Goal: Information Seeking & Learning: Check status

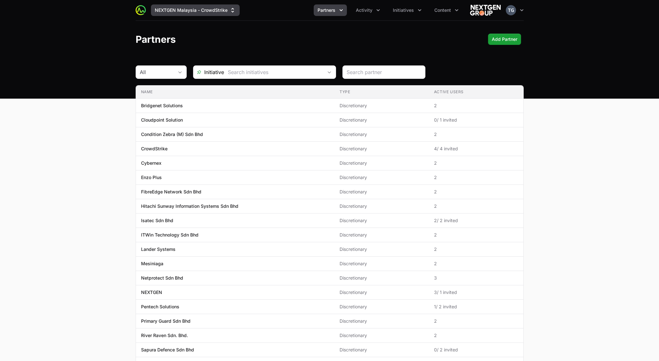
click at [203, 11] on button "NEXTGEN Malaysia - CrowdStrike" at bounding box center [195, 9] width 89 height 11
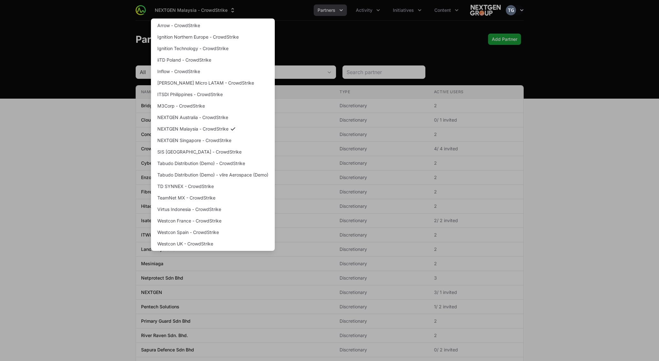
click at [354, 42] on div "Supplier switch menu" at bounding box center [329, 180] width 659 height 361
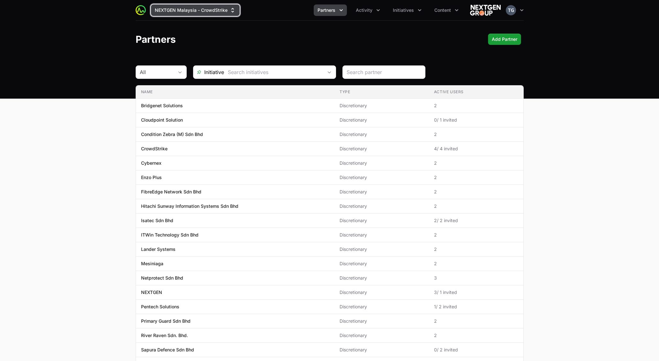
click at [192, 9] on button "NEXTGEN Malaysia - CrowdStrike" at bounding box center [195, 9] width 89 height 11
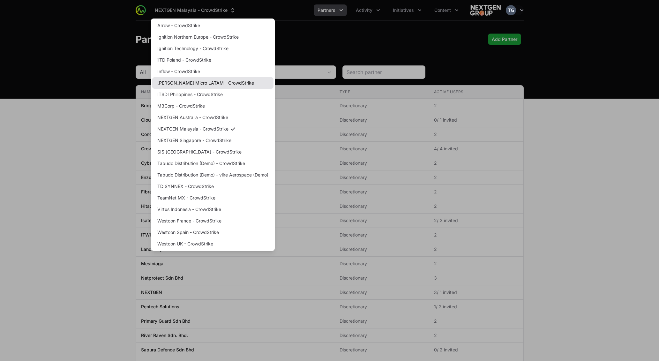
click at [234, 81] on link "[PERSON_NAME] Micro LATAM - CrowdStrike" at bounding box center [212, 82] width 121 height 11
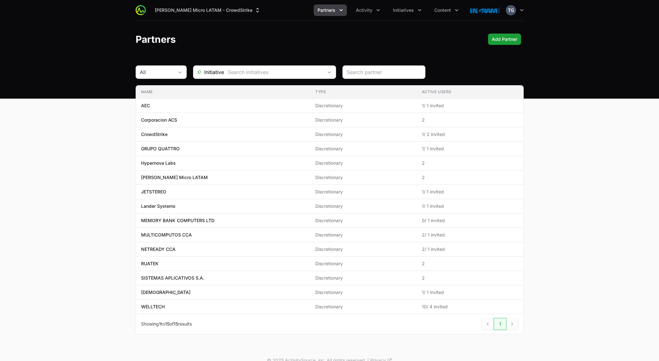
click at [330, 8] on span "Partners" at bounding box center [326, 10] width 18 height 6
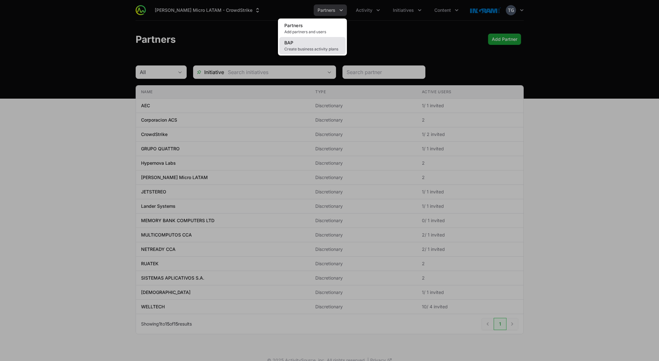
click at [310, 43] on link "BAP Create business activity plans" at bounding box center [312, 45] width 66 height 17
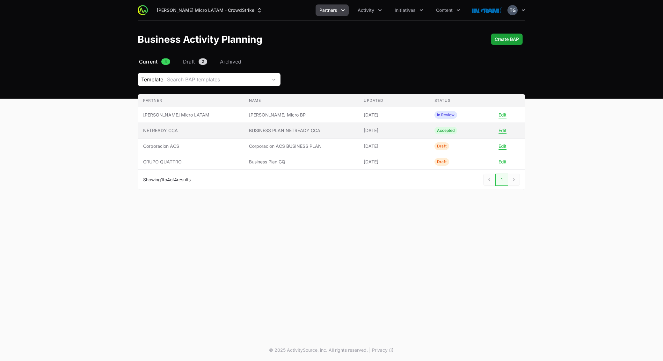
click at [327, 130] on span "BUSINESS PLAN NETREADY CCA" at bounding box center [301, 130] width 105 height 6
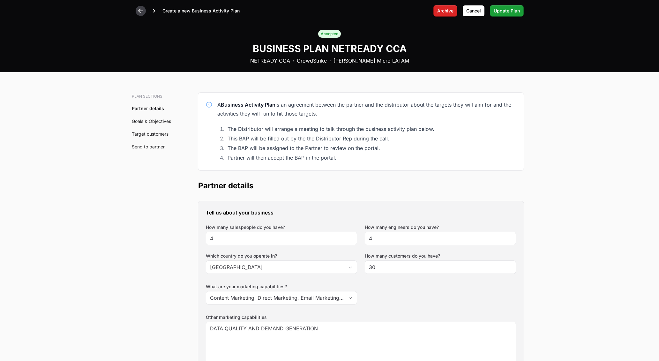
click at [141, 9] on icon at bounding box center [140, 11] width 6 height 6
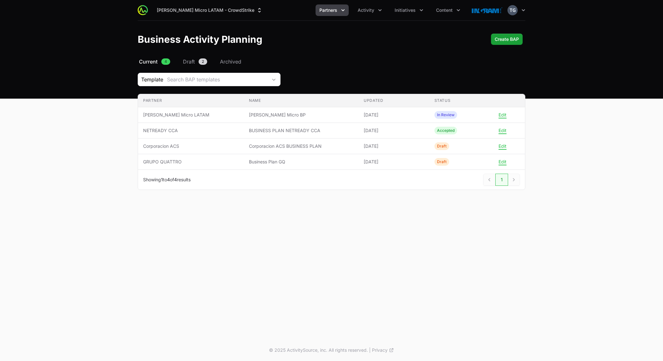
click at [345, 70] on div "Select a tab Current Draft Archived Current 4 Draft 2 Archived Template Search …" at bounding box center [332, 131] width 408 height 147
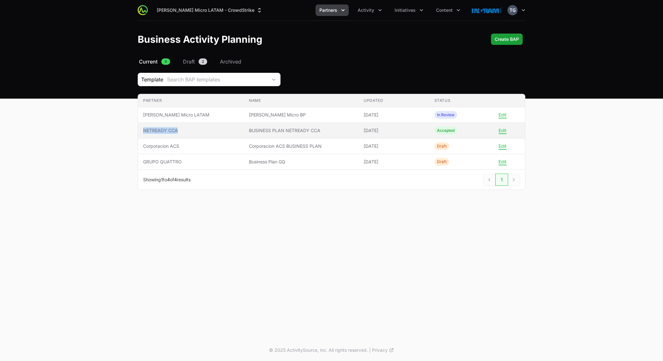
copy span "NETREADY CCA"
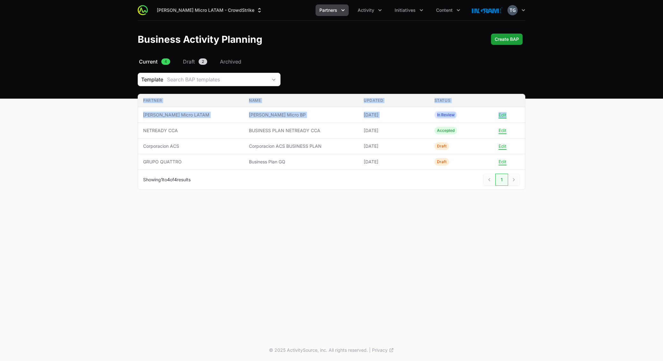
drag, startPoint x: 144, startPoint y: 129, endPoint x: 109, endPoint y: 128, distance: 34.8
click at [109, 128] on main "Select a tab Current Draft Archived Current 4 Draft 2 Archived Template Search …" at bounding box center [331, 131] width 663 height 147
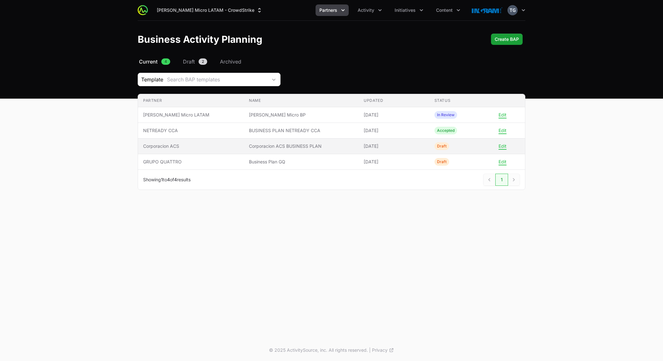
click at [317, 145] on span "Corporacion ACS BUSINESS PLAN" at bounding box center [301, 146] width 105 height 6
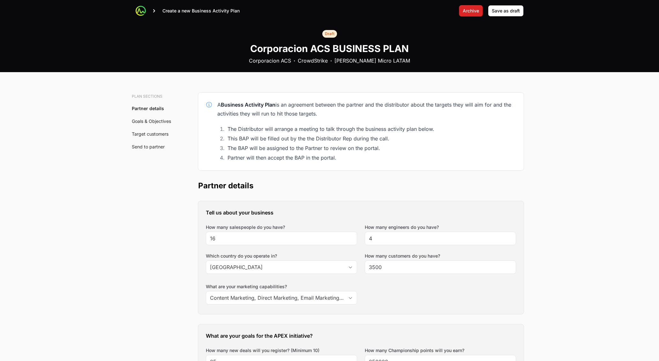
click at [284, 50] on h1 "Corporacion ACS BUSINESS PLAN" at bounding box center [329, 48] width 158 height 11
copy h1 "Corporacion"
click at [141, 9] on icon at bounding box center [140, 11] width 6 height 6
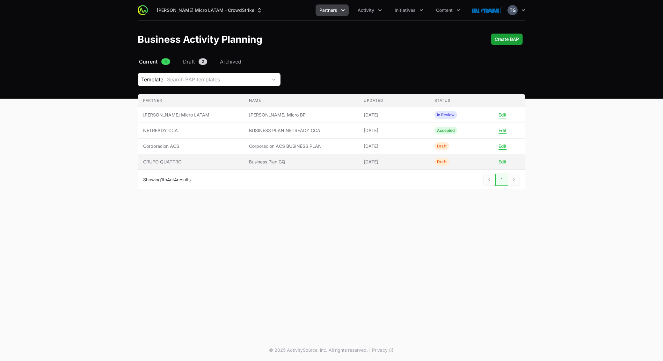
click at [321, 161] on span "Business Plan GQ" at bounding box center [301, 161] width 105 height 6
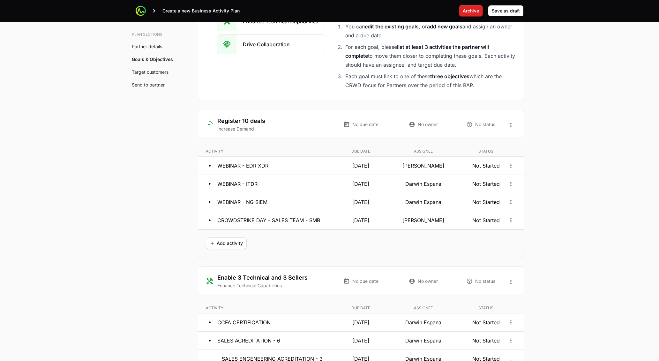
scroll to position [1169, 0]
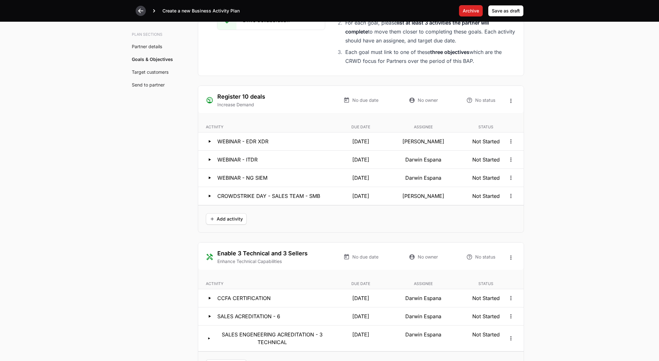
click at [139, 12] on icon at bounding box center [140, 11] width 6 height 6
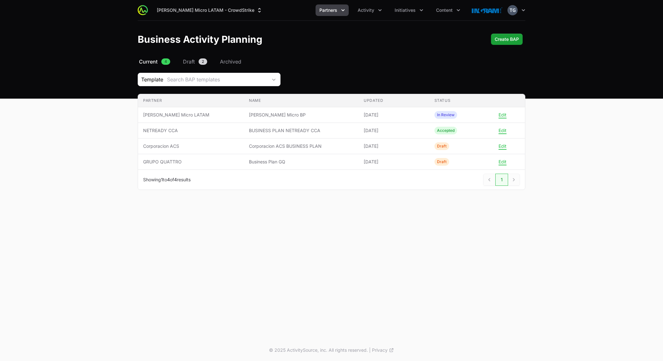
click at [341, 14] on button "Partners" at bounding box center [332, 9] width 33 height 11
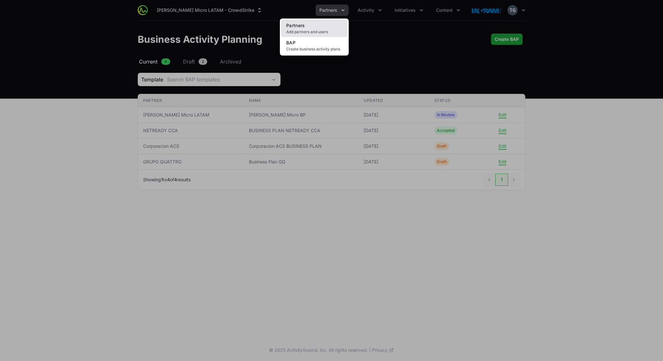
click at [328, 28] on link "Partners Add partners and users" at bounding box center [314, 28] width 66 height 17
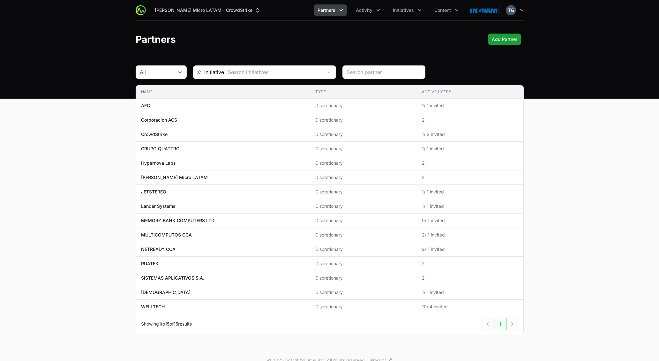
click at [248, 27] on header "Partners Add Partner" at bounding box center [329, 39] width 659 height 37
click at [290, 39] on div "Partners Add Partner" at bounding box center [330, 38] width 388 height 11
click at [324, 11] on span "Partners" at bounding box center [326, 10] width 18 height 6
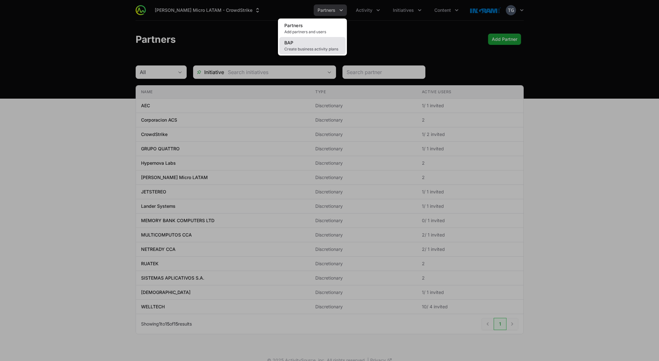
click at [322, 47] on span "Create business activity plans" at bounding box center [312, 49] width 56 height 5
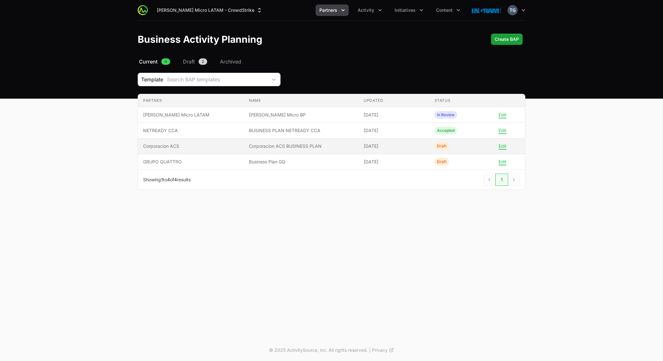
click at [285, 147] on span "Corporacion ACS BUSINESS PLAN" at bounding box center [301, 146] width 105 height 6
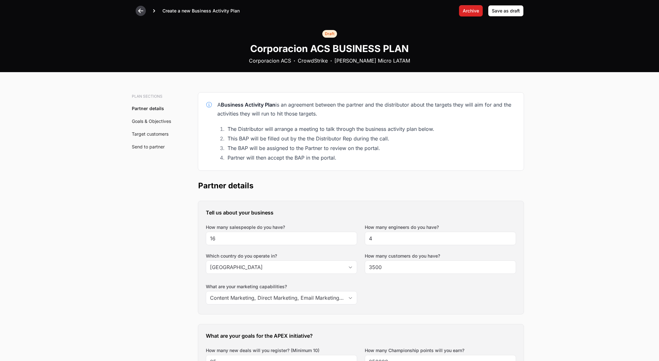
click at [142, 9] on icon at bounding box center [140, 11] width 6 height 6
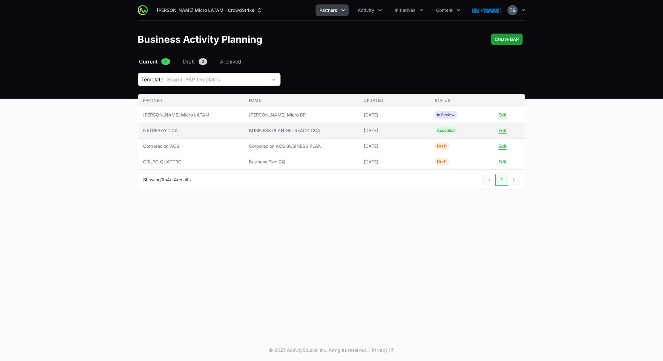
click at [249, 129] on span "BUSINESS PLAN NETREADY CCA" at bounding box center [301, 130] width 105 height 6
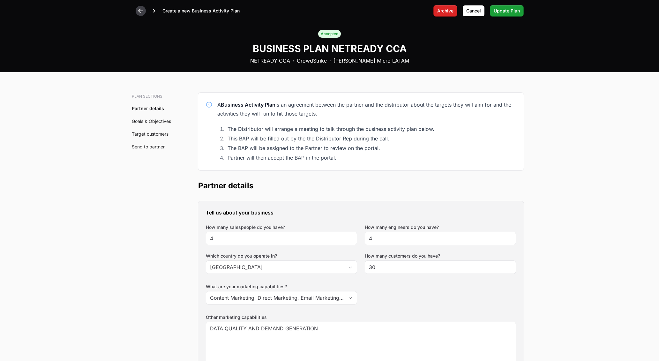
click at [137, 14] on div at bounding box center [141, 11] width 10 height 10
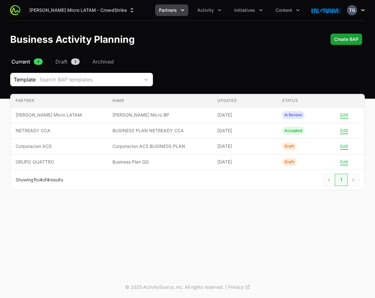
click at [364, 11] on button "Open user menu" at bounding box center [356, 10] width 18 height 10
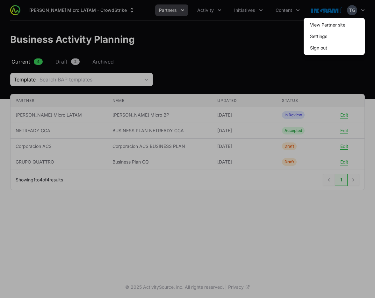
click at [339, 48] on span "Sign out" at bounding box center [334, 47] width 61 height 11
click at [323, 48] on button "Sign out" at bounding box center [318, 47] width 27 height 11
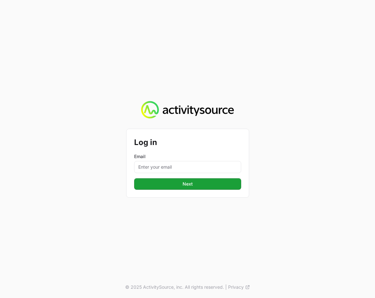
click at [89, 29] on div "Log in Email Next © 2025 ActivitySource, inc. All rights reserved. | Privacy" at bounding box center [187, 149] width 375 height 298
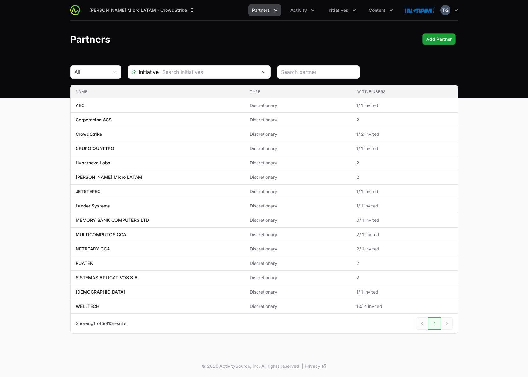
click at [239, 39] on div "Partners Add Partner" at bounding box center [264, 38] width 388 height 11
click at [266, 11] on span "Partners" at bounding box center [261, 10] width 18 height 6
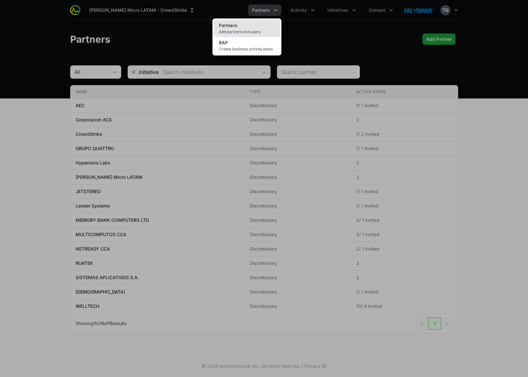
click at [255, 31] on span "Add partners and users" at bounding box center [247, 31] width 56 height 5
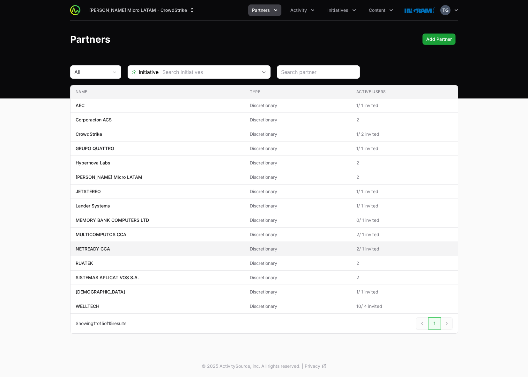
click at [118, 248] on span "NETREADY CCA" at bounding box center [158, 249] width 164 height 6
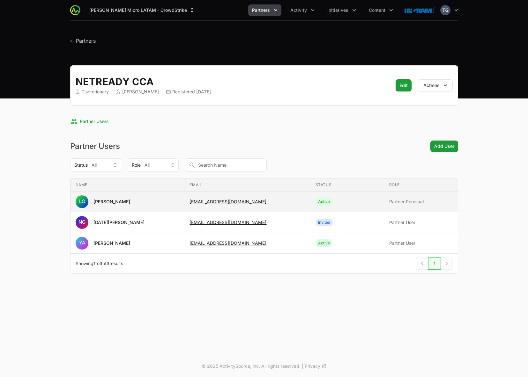
click at [143, 202] on span "LO [PERSON_NAME]" at bounding box center [128, 201] width 104 height 13
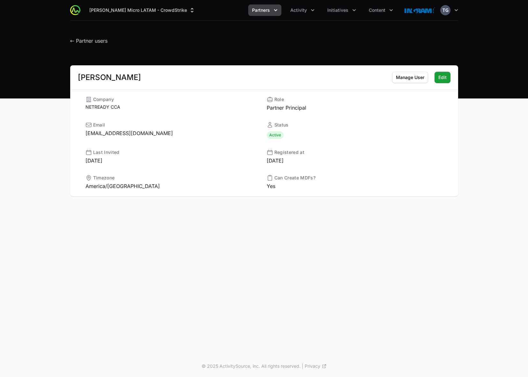
click at [272, 9] on button "Partners" at bounding box center [264, 9] width 33 height 11
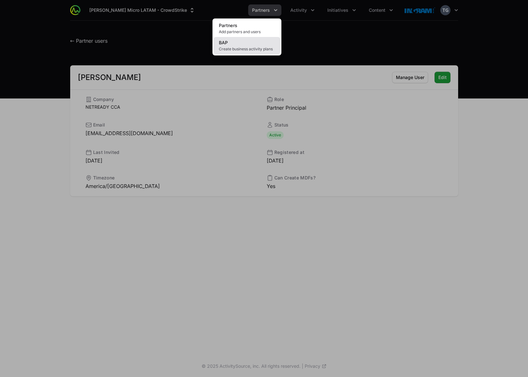
click at [268, 45] on link "BAP Create business activity plans" at bounding box center [247, 45] width 66 height 17
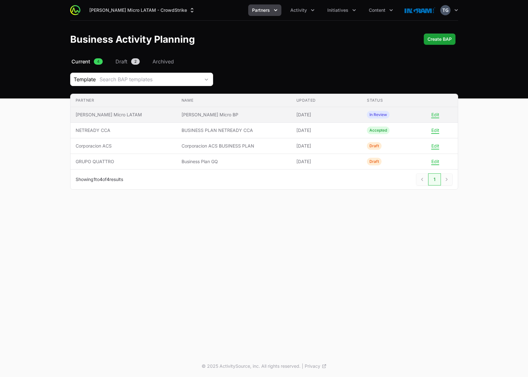
click at [291, 114] on td "Updated [DATE]" at bounding box center [326, 115] width 70 height 16
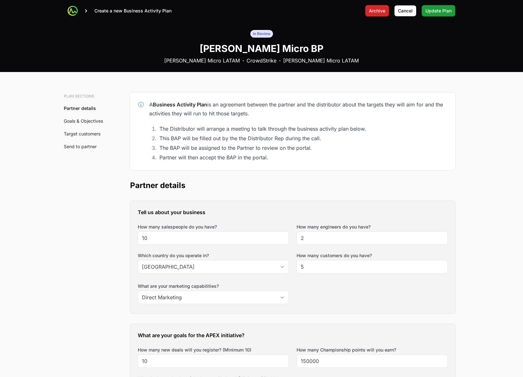
click at [78, 11] on div "Create a new Business Activity Plan" at bounding box center [120, 11] width 104 height 10
click at [74, 12] on icon at bounding box center [73, 11] width 6 height 6
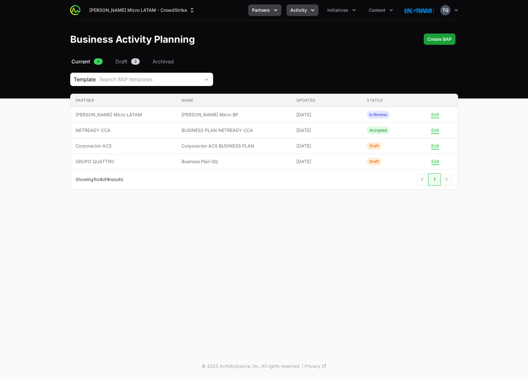
click at [310, 15] on button "Activity" at bounding box center [302, 9] width 32 height 11
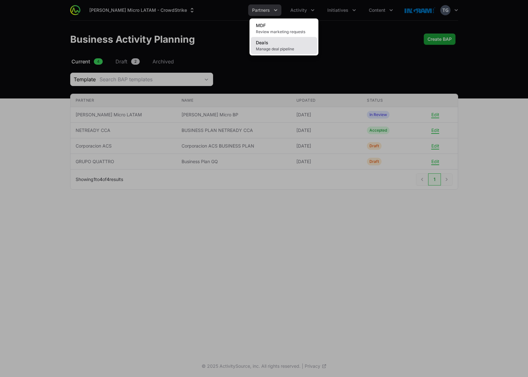
click at [305, 41] on link "Deals Manage deal pipeline" at bounding box center [284, 45] width 66 height 17
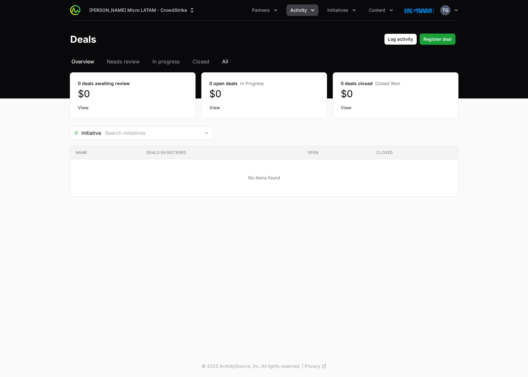
click at [223, 61] on span "All" at bounding box center [225, 62] width 6 height 8
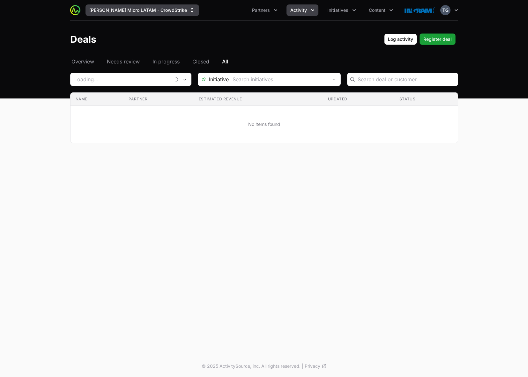
click at [142, 11] on button "[PERSON_NAME] Micro LATAM - CrowdStrike" at bounding box center [142, 9] width 114 height 11
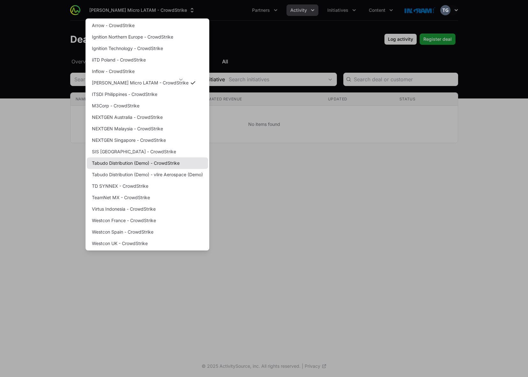
click at [144, 162] on link "Tabudo Distribution (Demo) - CrowdStrike" at bounding box center [147, 163] width 121 height 11
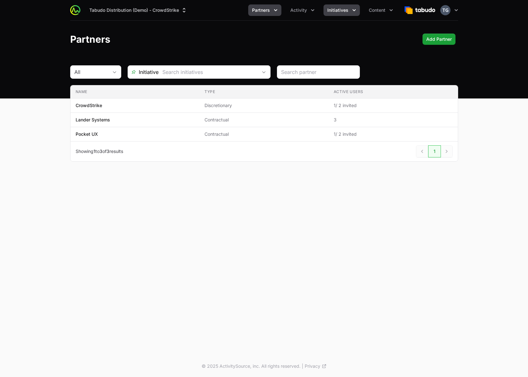
click at [339, 11] on span "Initiatives" at bounding box center [337, 10] width 21 height 6
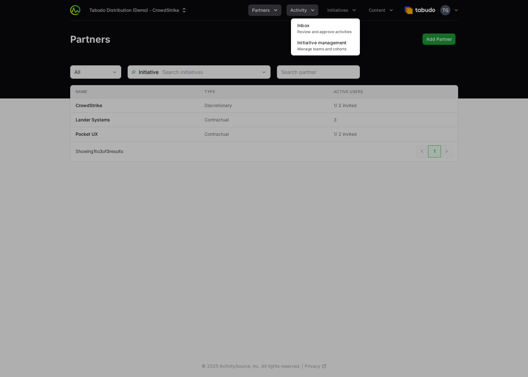
click at [291, 13] on div "Initiatives menu" at bounding box center [264, 188] width 528 height 377
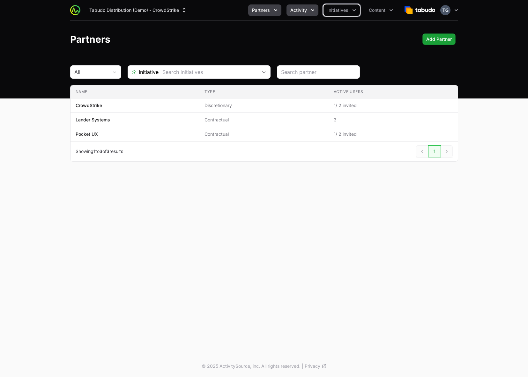
click at [300, 10] on span "Activity" at bounding box center [298, 10] width 17 height 6
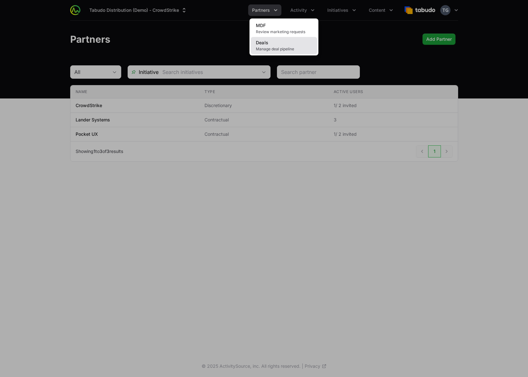
click at [300, 46] on link "Deals Manage deal pipeline" at bounding box center [284, 45] width 66 height 17
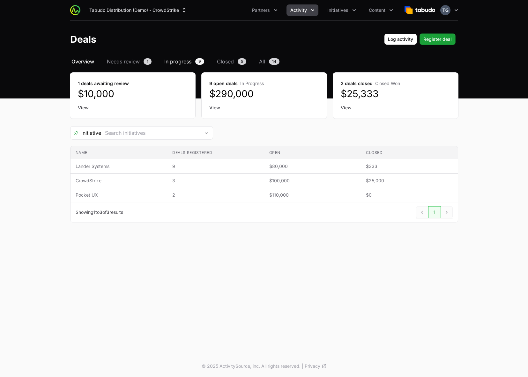
click at [191, 62] on span "In progress" at bounding box center [177, 62] width 27 height 8
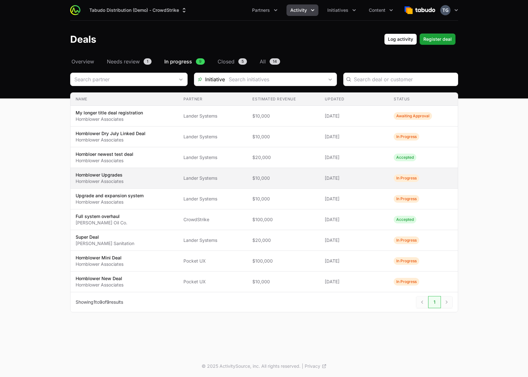
click at [237, 172] on td "Partner Lander Systems" at bounding box center [212, 178] width 69 height 21
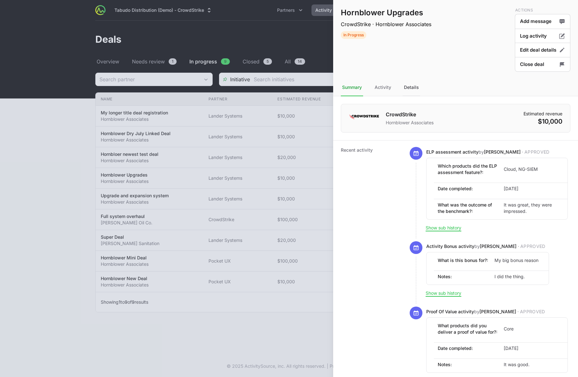
click at [407, 86] on div "Details" at bounding box center [412, 87] width 18 height 17
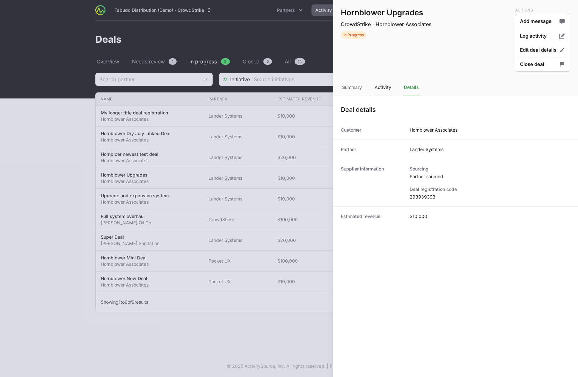
click at [382, 89] on div "Activity" at bounding box center [382, 87] width 19 height 17
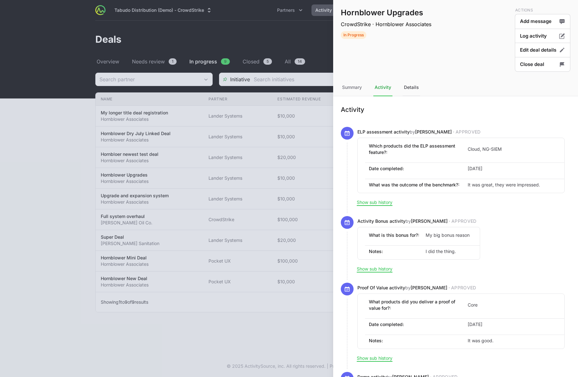
click at [413, 87] on div "Details" at bounding box center [412, 87] width 18 height 17
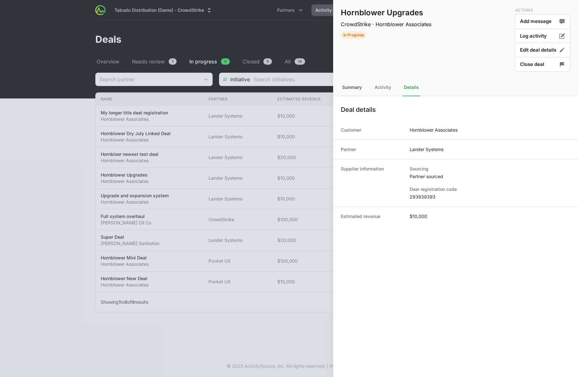
click at [373, 86] on div "Summary" at bounding box center [382, 87] width 19 height 17
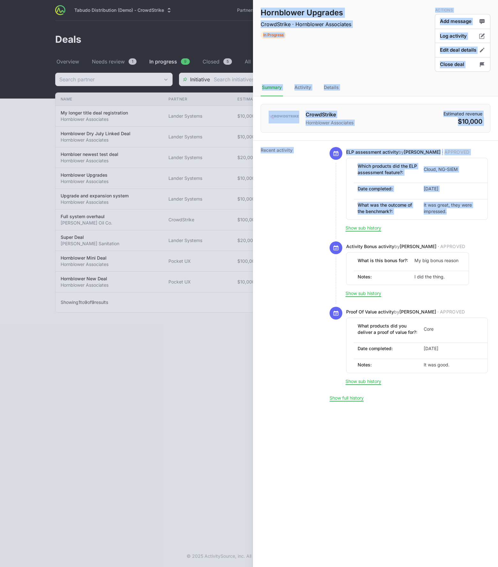
drag, startPoint x: 498, startPoint y: 140, endPoint x: 561, endPoint y: 135, distance: 63.0
click at [498, 135] on html "Tabudo Distribution (Demo) - CrowdStrike Partners Activity Initiatives Content …" at bounding box center [249, 283] width 498 height 567
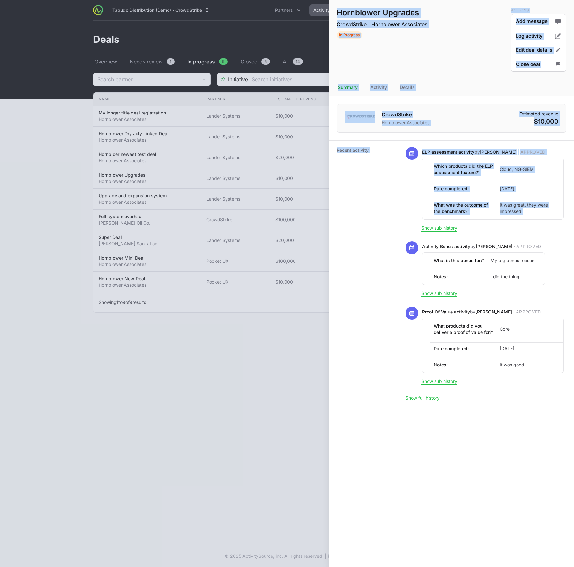
click at [527, 185] on li "Date completed: [DATE]" at bounding box center [497, 189] width 134 height 12
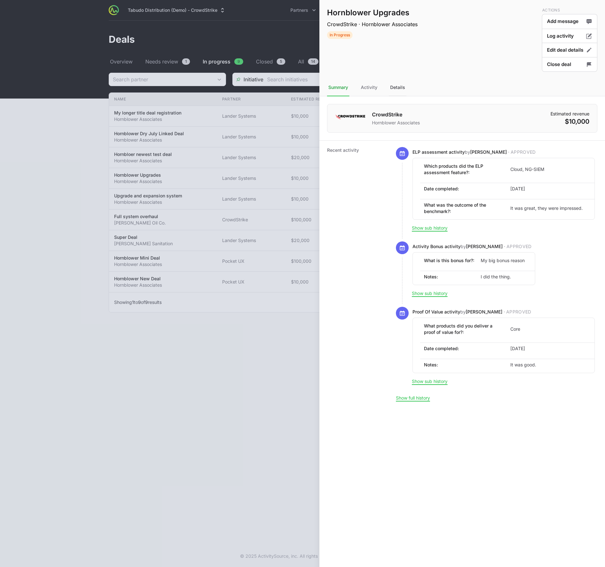
drag, startPoint x: 391, startPoint y: 84, endPoint x: 391, endPoint y: 87, distance: 3.2
click at [391, 85] on div "Details" at bounding box center [398, 87] width 18 height 17
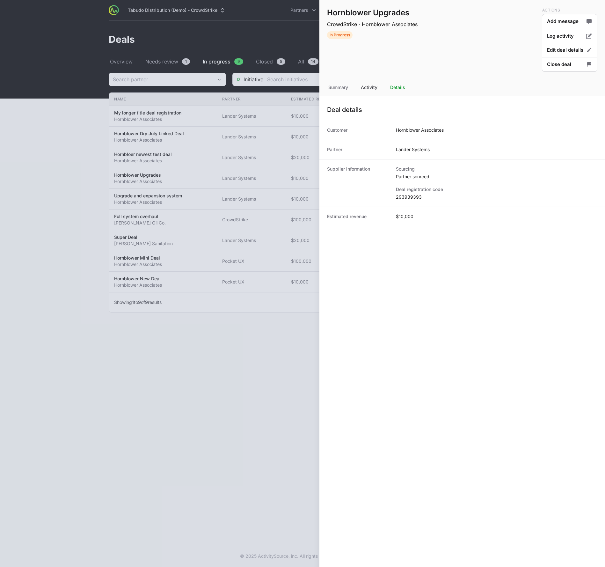
click at [374, 85] on div "Activity" at bounding box center [369, 87] width 19 height 17
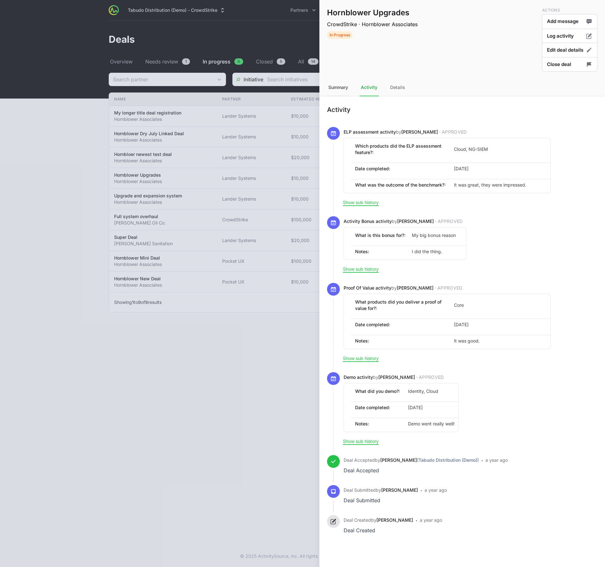
click at [342, 88] on div "Summary" at bounding box center [338, 87] width 22 height 17
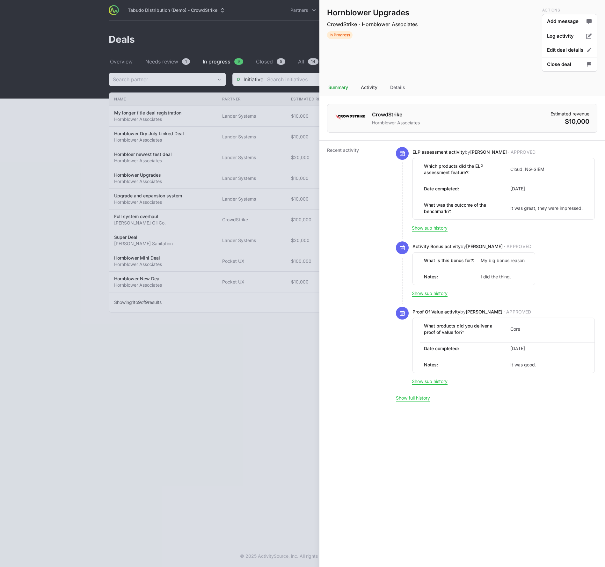
click at [389, 86] on div "Activity" at bounding box center [398, 87] width 18 height 17
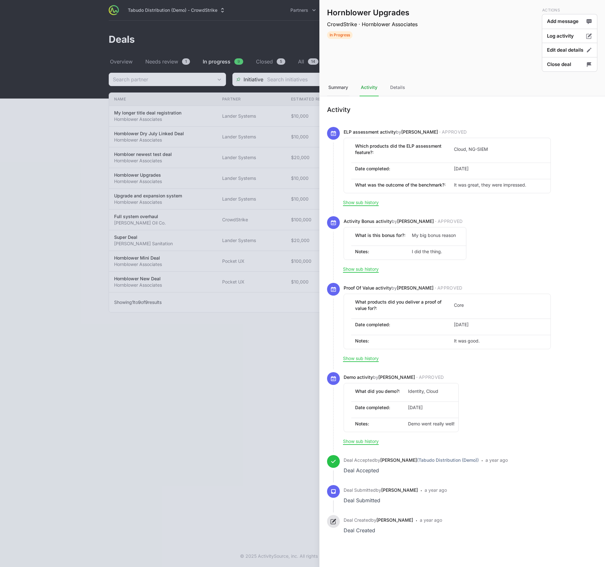
click at [340, 87] on div "Summary" at bounding box center [338, 87] width 22 height 17
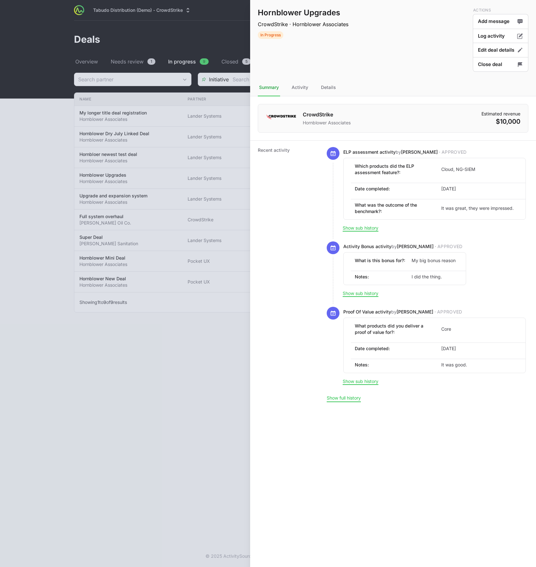
click at [340, 397] on button "Show full history" at bounding box center [344, 398] width 34 height 6
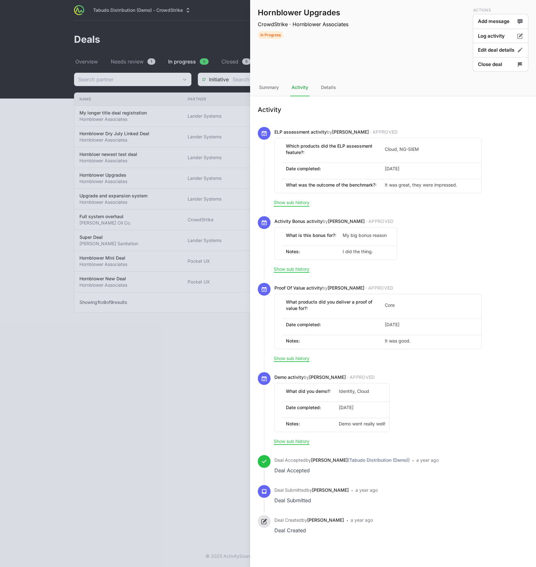
click at [294, 204] on button "Show sub history" at bounding box center [292, 203] width 36 height 6
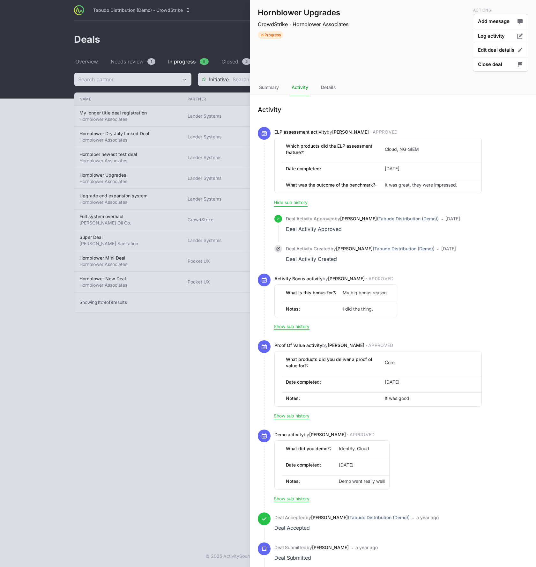
click at [298, 203] on button "Hide sub history" at bounding box center [291, 203] width 34 height 6
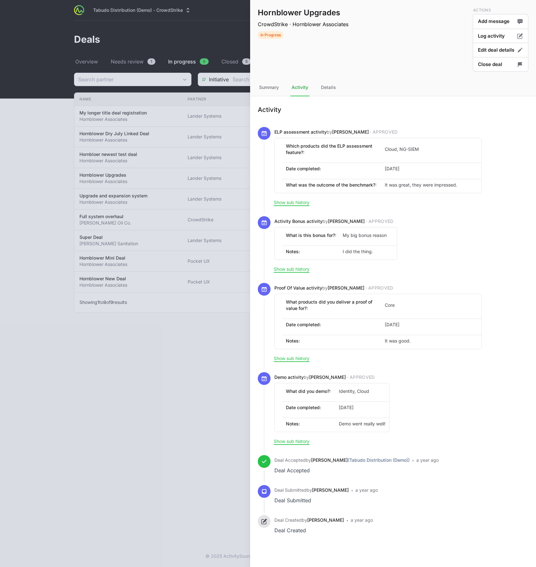
click at [484, 271] on div "Show sub history" at bounding box center [401, 269] width 254 height 8
click at [136, 367] on div at bounding box center [268, 283] width 536 height 567
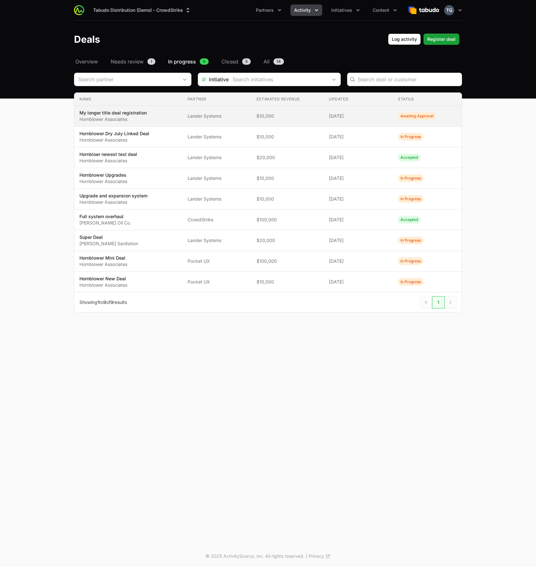
click at [282, 112] on td "Estimated revenue $10,000" at bounding box center [287, 116] width 72 height 21
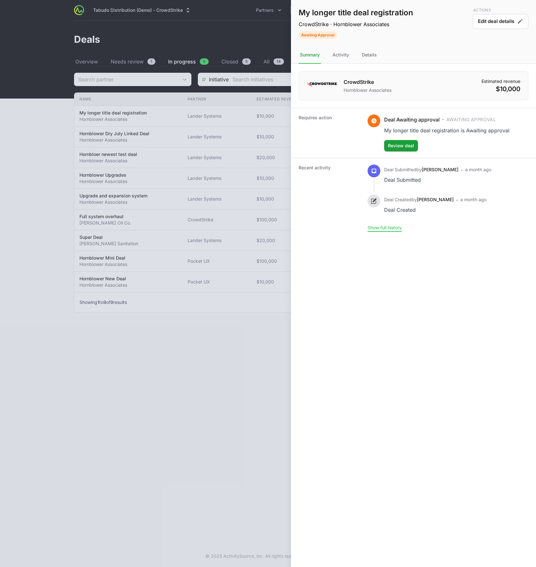
click at [384, 227] on button "Show full history" at bounding box center [384, 228] width 34 height 6
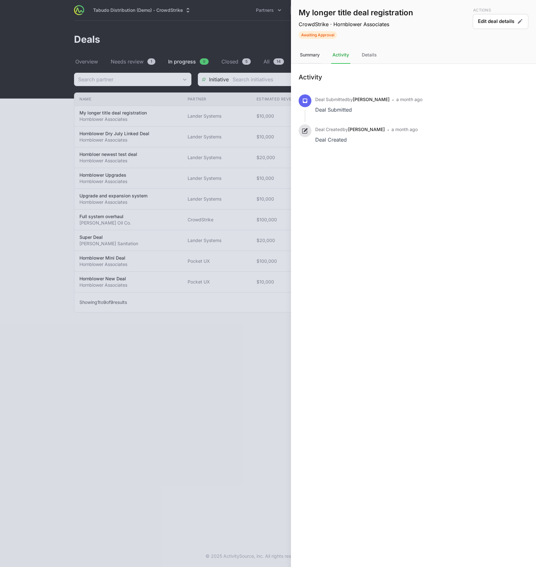
click at [313, 53] on div "Summary" at bounding box center [309, 55] width 22 height 17
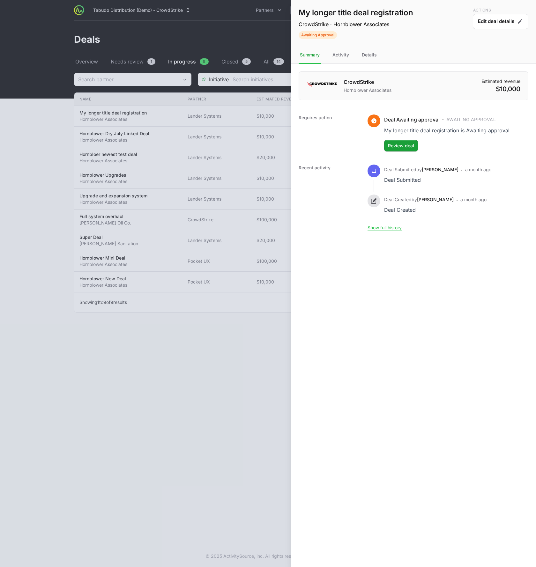
click at [264, 97] on div at bounding box center [268, 283] width 536 height 567
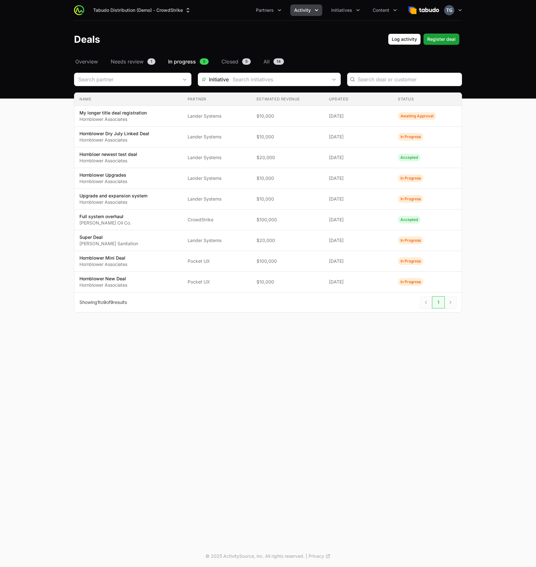
click at [316, 8] on icon "Activity menu" at bounding box center [316, 10] width 6 height 6
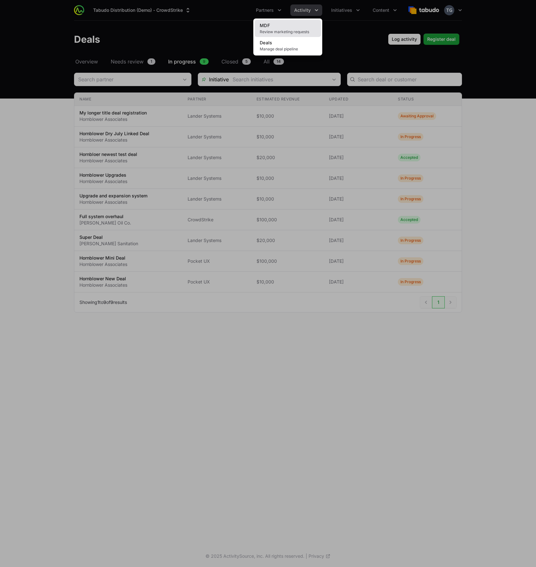
click at [301, 29] on link "MDF Review marketing requests" at bounding box center [287, 28] width 66 height 17
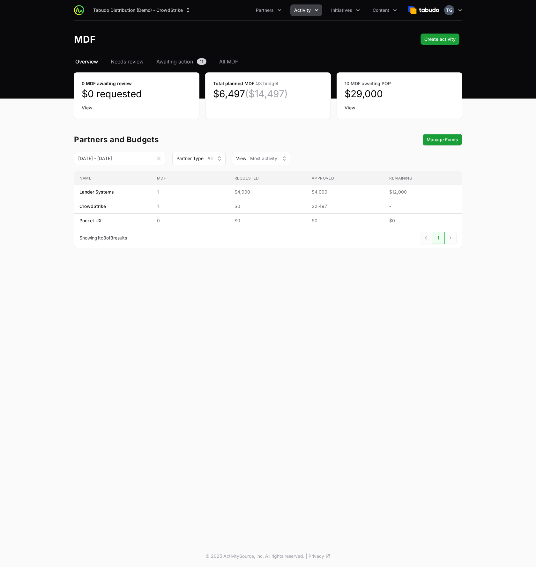
click at [192, 56] on header "MDF Create activity" at bounding box center [268, 39] width 536 height 37
click at [190, 61] on span "Awaiting action" at bounding box center [174, 62] width 37 height 8
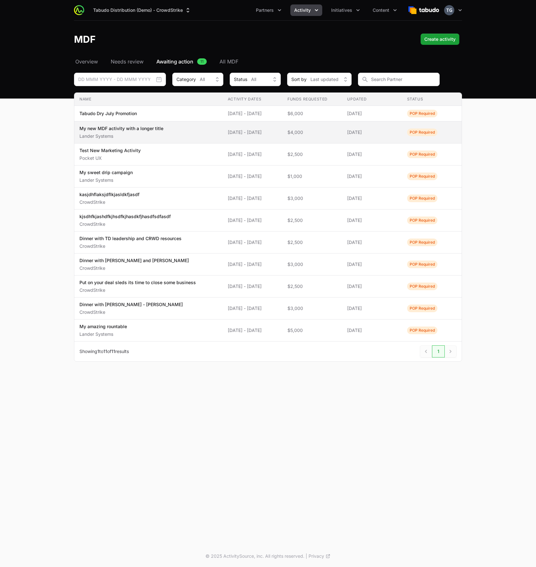
click at [194, 133] on span "My new MDF activity with a longer title Lander Systems" at bounding box center [148, 132] width 138 height 14
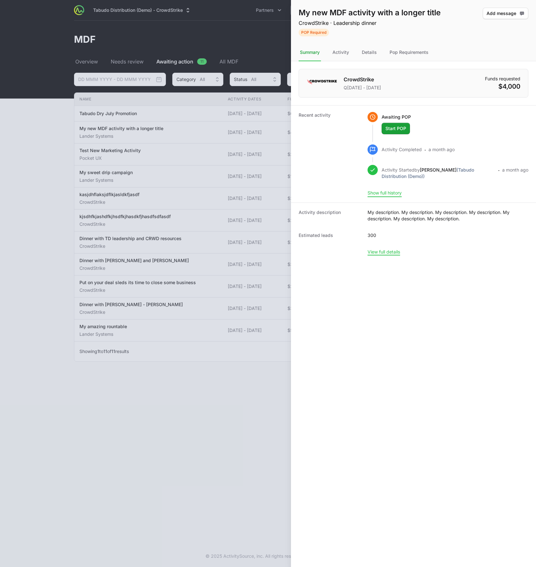
click at [383, 194] on button "Show full history" at bounding box center [384, 193] width 34 height 6
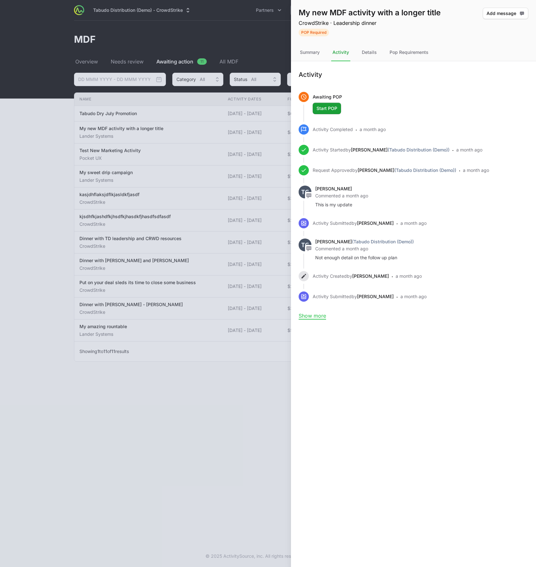
click at [348, 200] on div "Timothy Greig Commented a month ago This is my update" at bounding box center [421, 197] width 213 height 22
click at [317, 48] on div "Summary" at bounding box center [309, 52] width 22 height 17
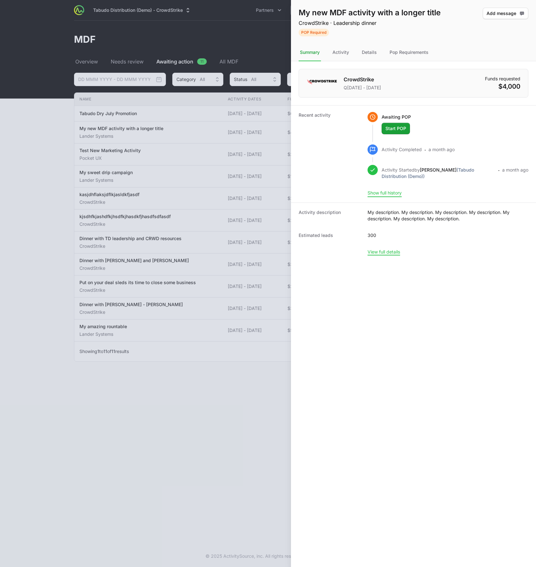
click at [384, 194] on button "Show full history" at bounding box center [384, 193] width 34 height 6
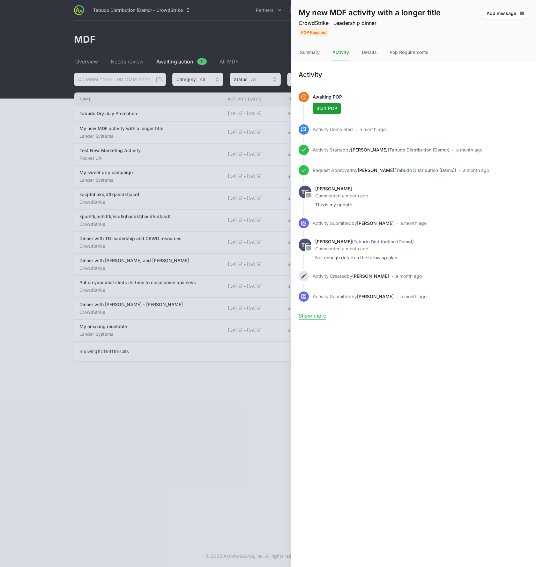
click at [298, 52] on nav "Summary Activity Details Pop Requirements" at bounding box center [413, 52] width 245 height 17
click at [307, 53] on div "Summary" at bounding box center [309, 52] width 22 height 17
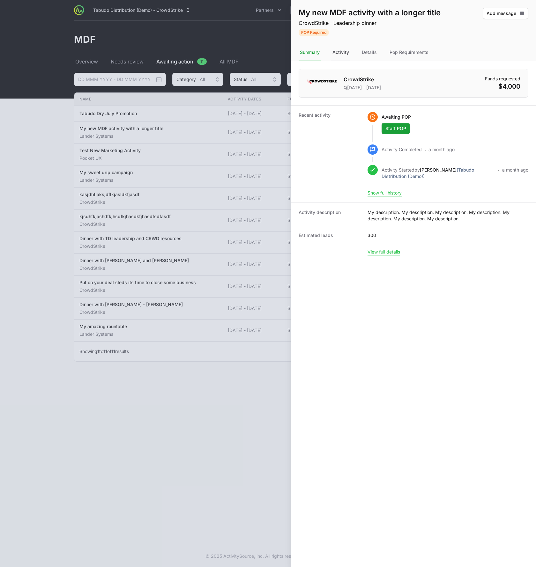
click at [360, 56] on div "Activity" at bounding box center [369, 52] width 18 height 17
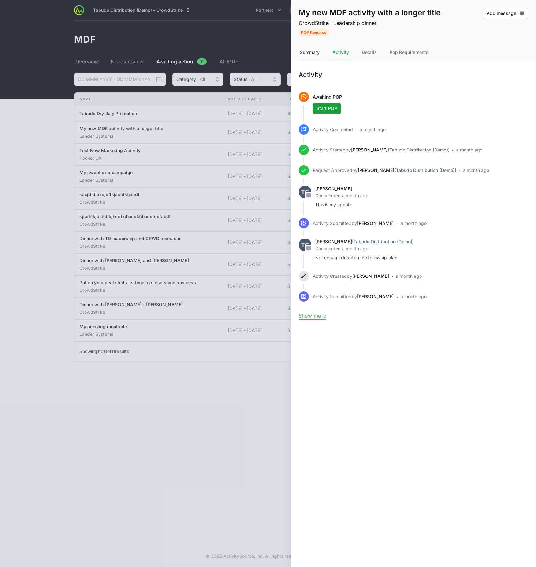
click at [313, 52] on div "Summary" at bounding box center [309, 52] width 22 height 17
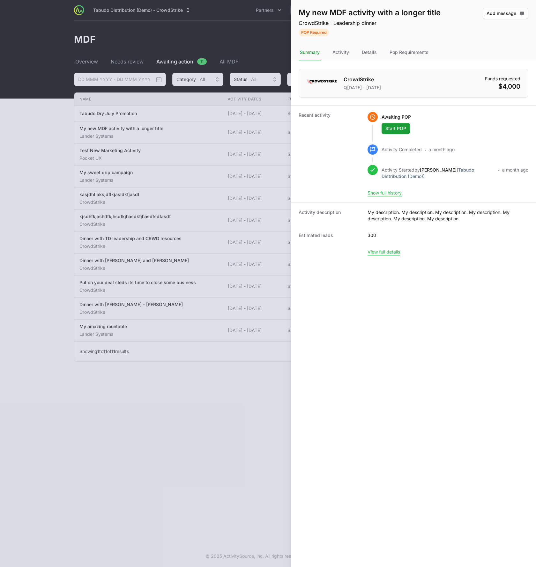
click at [257, 39] on div at bounding box center [268, 283] width 536 height 567
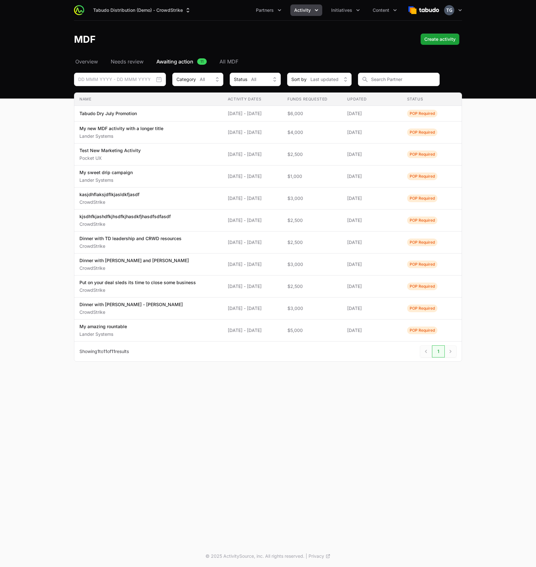
click at [305, 11] on span "Activity" at bounding box center [302, 10] width 17 height 6
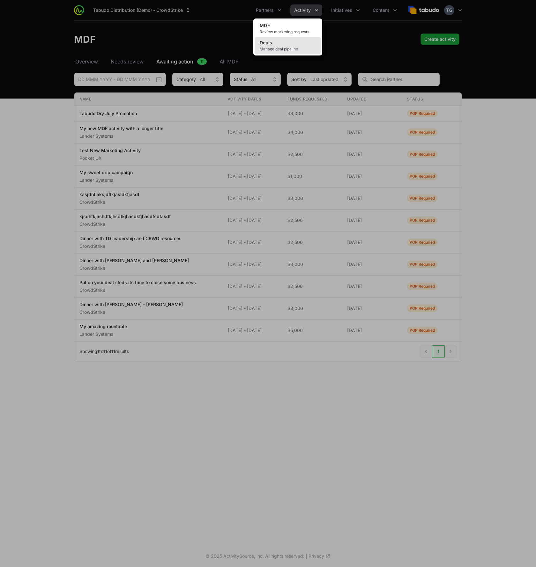
click at [298, 47] on span "Manage deal pipeline" at bounding box center [288, 49] width 56 height 5
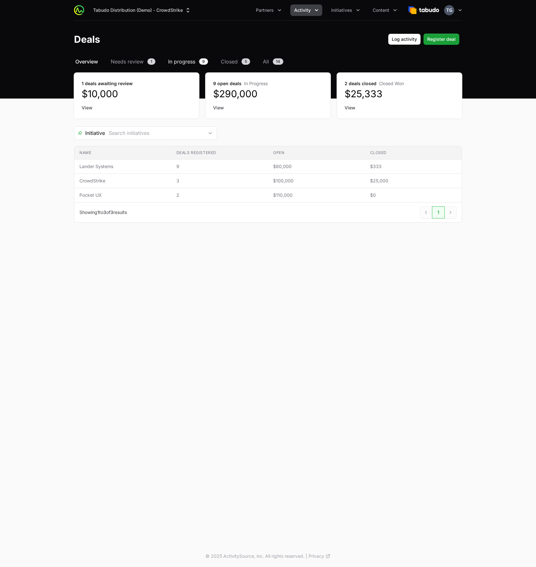
click at [193, 59] on span "In progress" at bounding box center [181, 62] width 27 height 8
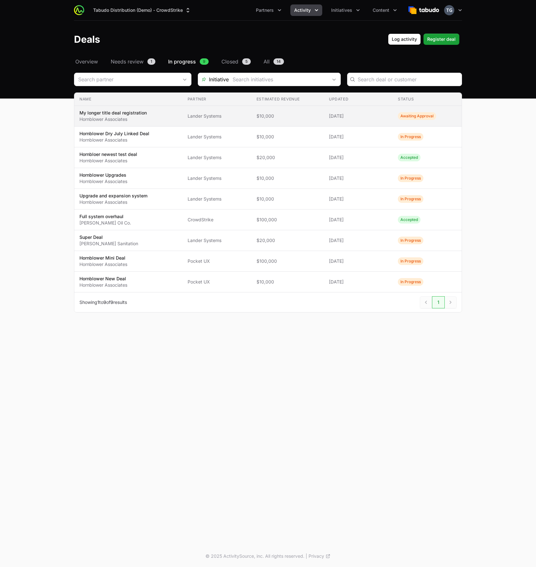
click at [155, 112] on span "My longer title deal registration Hornblower Associates" at bounding box center [128, 116] width 98 height 13
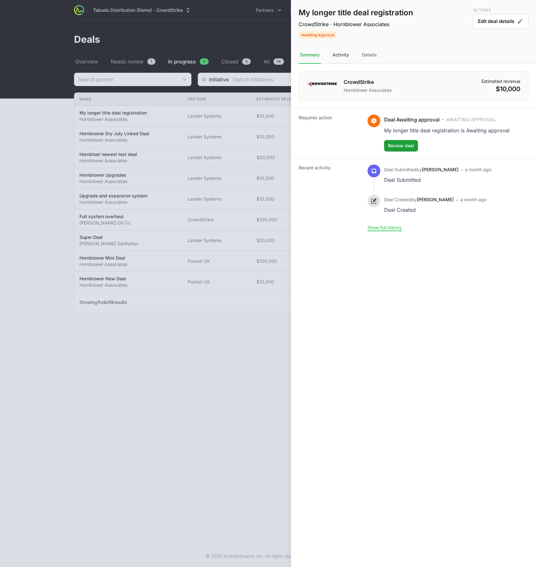
click at [360, 54] on div "Activity" at bounding box center [369, 55] width 18 height 17
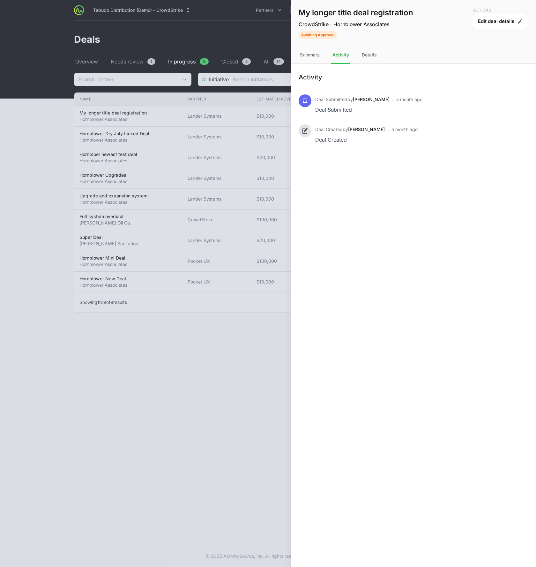
click at [189, 180] on div at bounding box center [268, 283] width 536 height 567
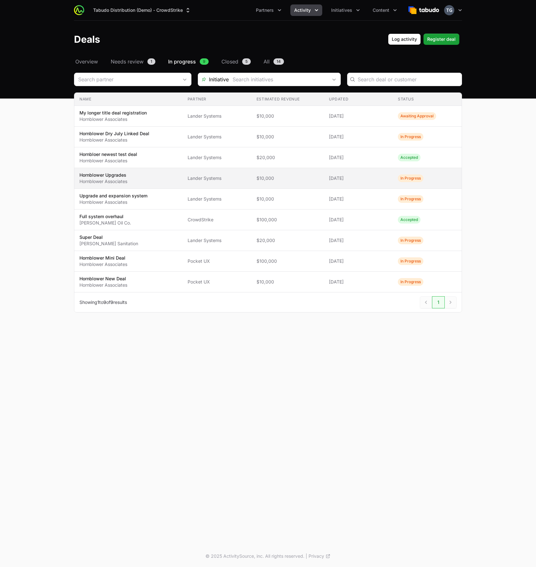
click at [210, 177] on span "Lander Systems" at bounding box center [217, 178] width 59 height 6
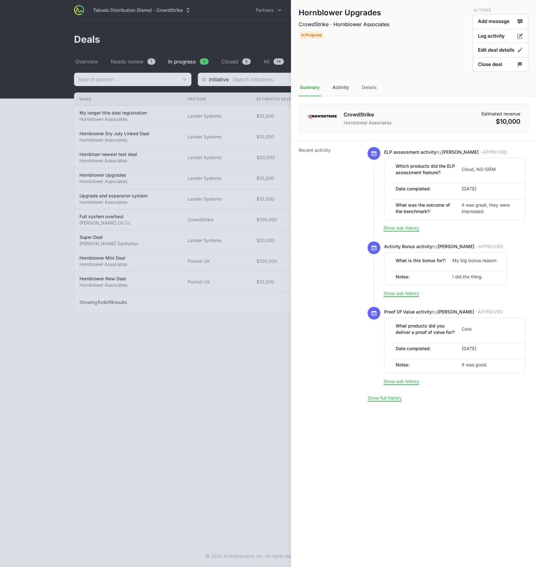
click at [360, 88] on div "Activity" at bounding box center [369, 87] width 18 height 17
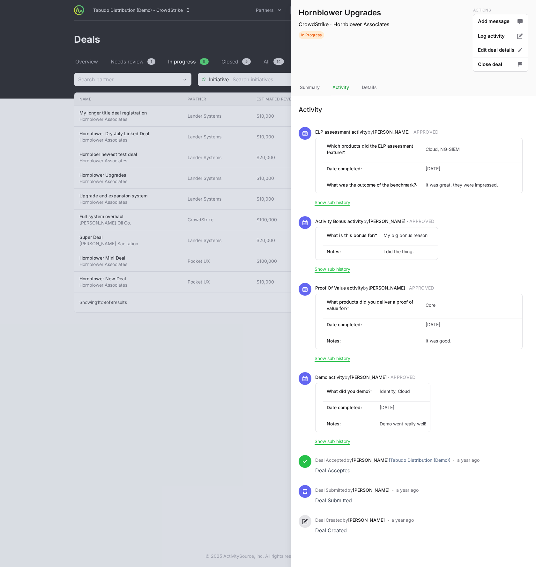
click at [364, 153] on span "Which products did the ELP assessment feature?:" at bounding box center [373, 149] width 93 height 13
drag, startPoint x: 351, startPoint y: 153, endPoint x: 327, endPoint y: 146, distance: 25.5
click at [327, 146] on span "Which products did the ELP assessment feature?:" at bounding box center [373, 149] width 93 height 13
copy span "Which products did the ELP assessment feature?:"
click at [337, 168] on span "Date completed:" at bounding box center [373, 169] width 93 height 6
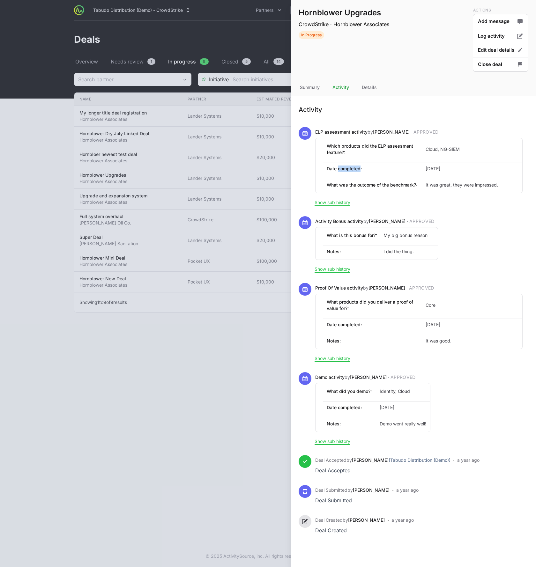
click at [337, 168] on span "Date completed:" at bounding box center [373, 169] width 93 height 6
copy span "Date completed:"
click at [437, 153] on li "Which products did the ELP assessment feature?: Cloud, NG-SIEM" at bounding box center [422, 149] width 199 height 18
click at [437, 150] on span "Cloud, NG-SIEM" at bounding box center [471, 149] width 93 height 6
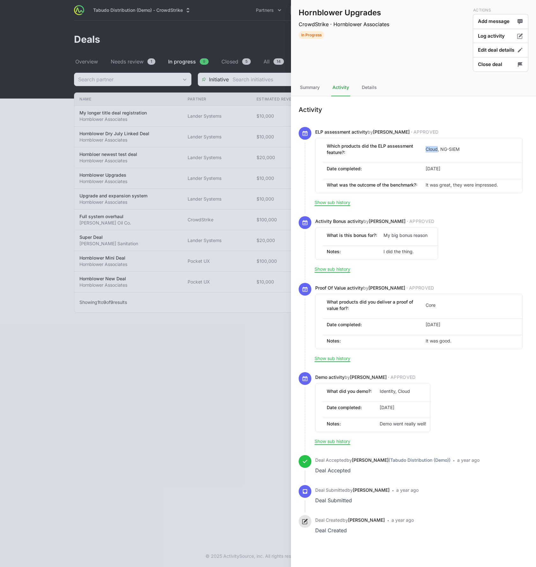
click at [437, 150] on span "Cloud, NG-SIEM" at bounding box center [471, 149] width 93 height 6
copy span "Cloud, NG-SIEM"
click at [453, 184] on span "It was great, they were impressed." at bounding box center [471, 185] width 93 height 6
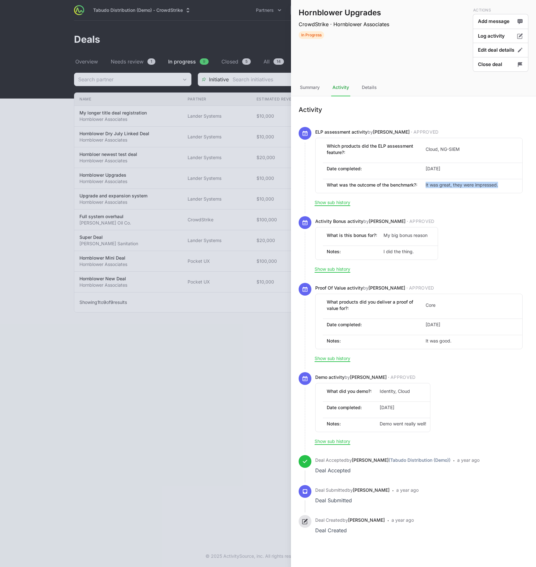
click at [453, 184] on span "It was great, they were impressed." at bounding box center [471, 185] width 93 height 6
copy span "It was great, they were impressed."
click at [399, 183] on span "What was the outcome of the benchmark?:" at bounding box center [373, 185] width 93 height 6
click at [398, 185] on span "What was the outcome of the benchmark?:" at bounding box center [373, 185] width 93 height 6
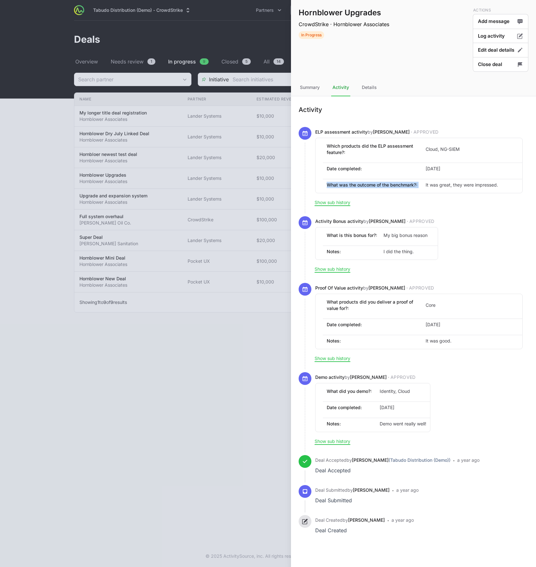
click at [398, 185] on span "What was the outcome of the benchmark?:" at bounding box center [373, 185] width 93 height 6
copy span "What was the outcome of the benchmark?:"
click at [253, 90] on div at bounding box center [268, 283] width 536 height 567
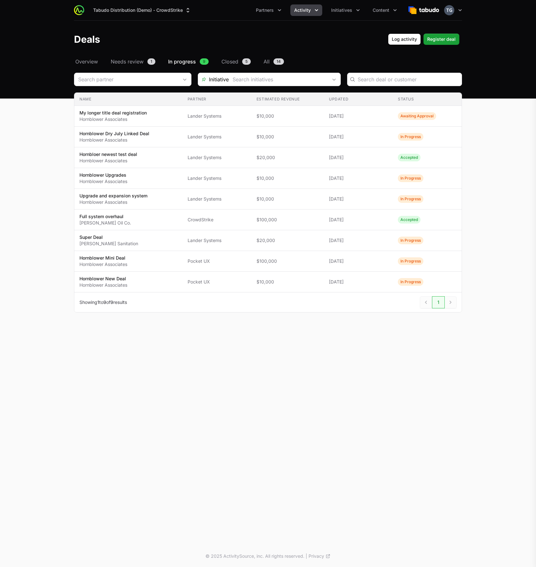
click at [166, 12] on div "Hornblower Upgrades CrowdStrike · Hornblower Associates In Progress Actions Add…" at bounding box center [268, 283] width 536 height 567
click at [169, 8] on button "Tabudo Distribution (Demo) - CrowdStrike" at bounding box center [142, 9] width 106 height 11
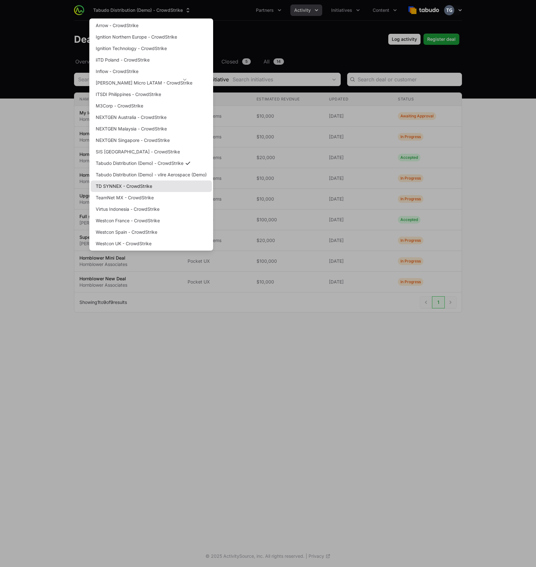
click at [131, 185] on link "TD SYNNEX - CrowdStrike" at bounding box center [151, 186] width 121 height 11
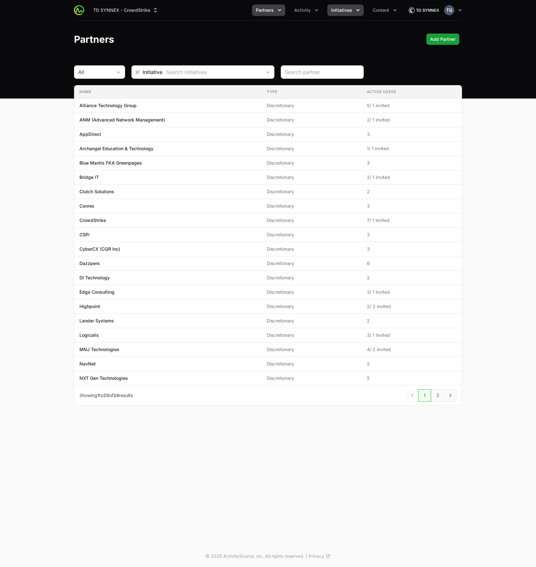
click at [331, 8] on button "Initiatives" at bounding box center [345, 9] width 36 height 11
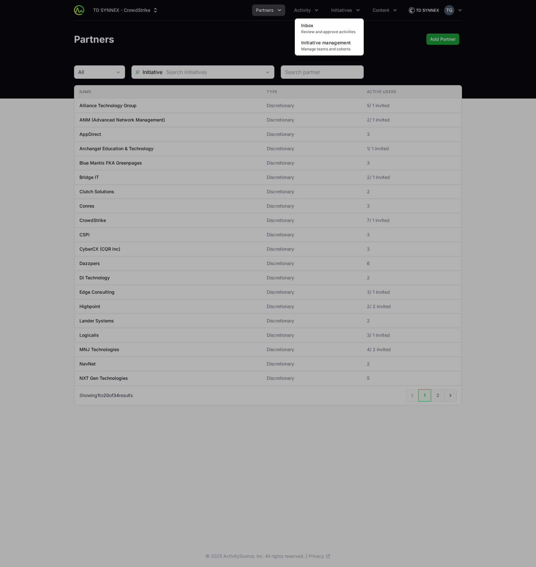
click at [312, 10] on div "Initiatives menu" at bounding box center [268, 283] width 536 height 567
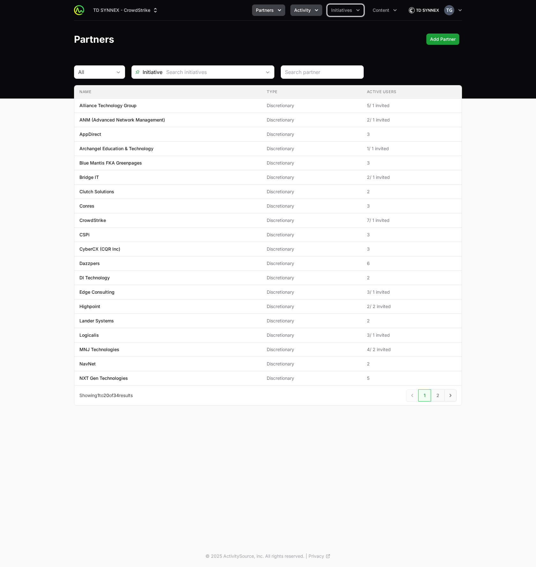
click at [311, 10] on span "Activity" at bounding box center [302, 10] width 17 height 6
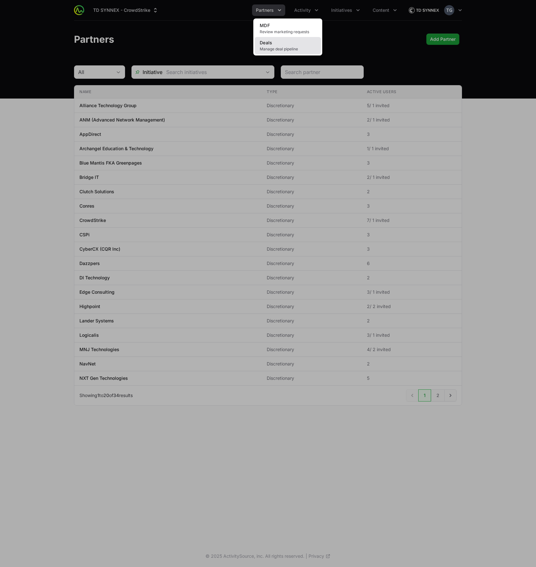
click at [303, 46] on link "Deals Manage deal pipeline" at bounding box center [287, 45] width 66 height 17
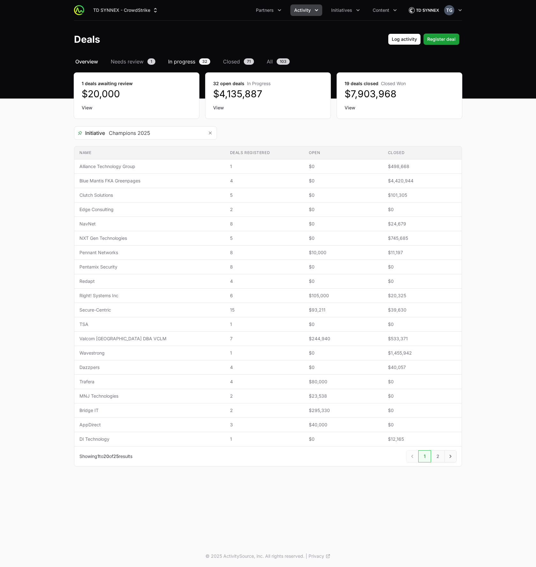
click at [186, 60] on span "In progress" at bounding box center [181, 62] width 27 height 8
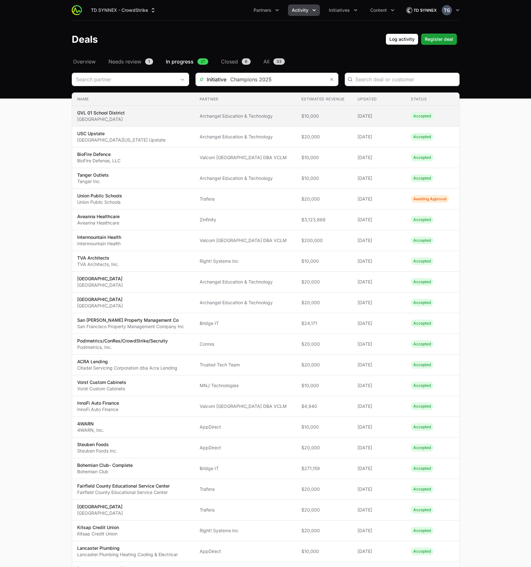
click at [326, 115] on span "$10,000" at bounding box center [324, 116] width 46 height 6
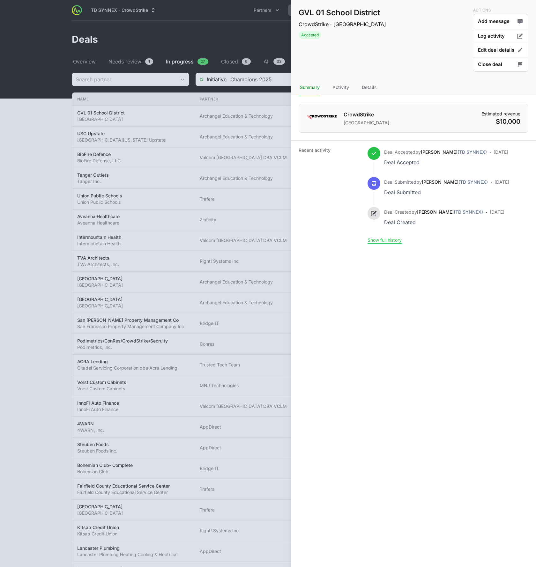
click at [269, 124] on div at bounding box center [268, 283] width 536 height 567
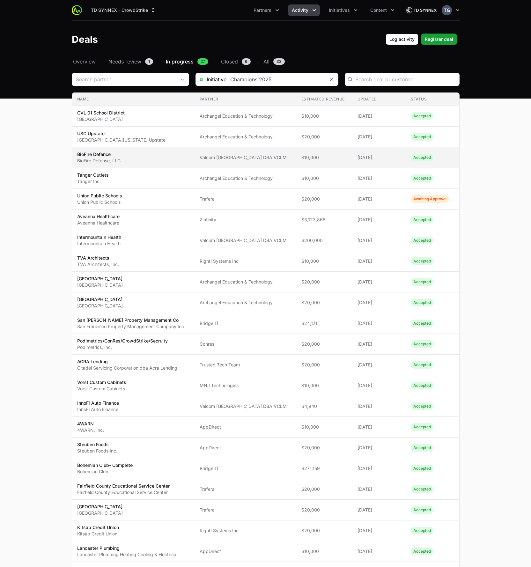
click at [255, 158] on span "Valcom Salt Lake City DBA VCLM" at bounding box center [246, 157] width 92 height 6
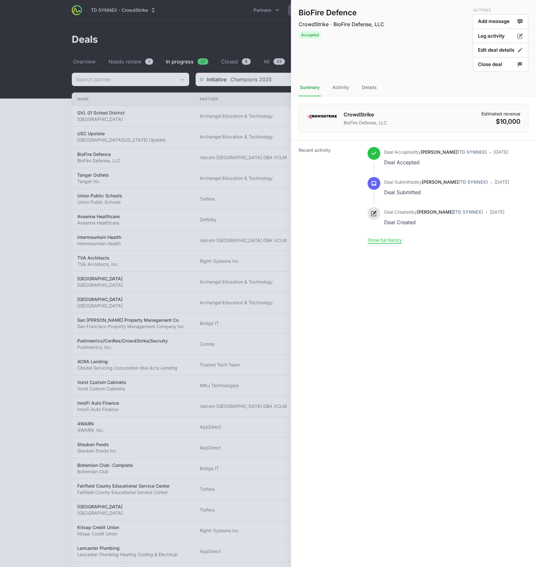
click at [247, 163] on div at bounding box center [268, 283] width 536 height 567
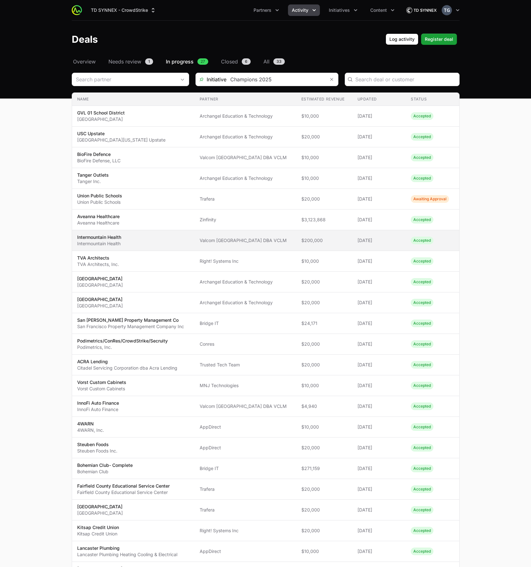
click at [250, 240] on span "Valcom Salt Lake City DBA VCLM" at bounding box center [246, 240] width 92 height 6
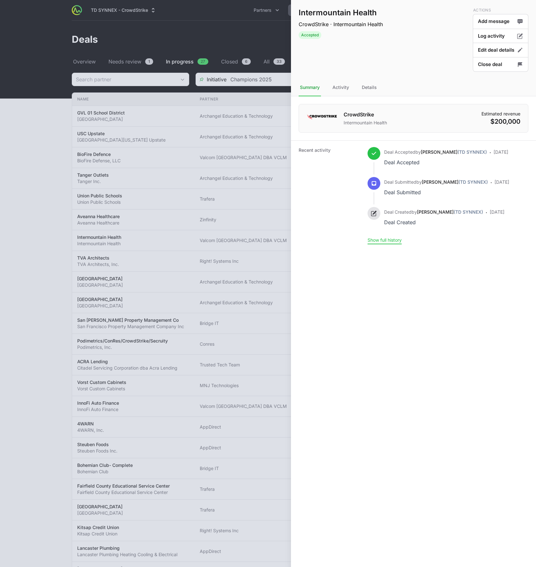
click at [382, 238] on button "Show full history" at bounding box center [384, 240] width 34 height 6
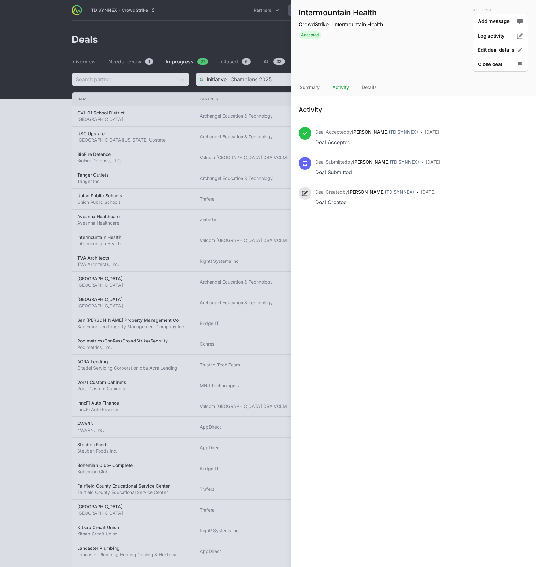
click at [229, 208] on div at bounding box center [268, 283] width 536 height 567
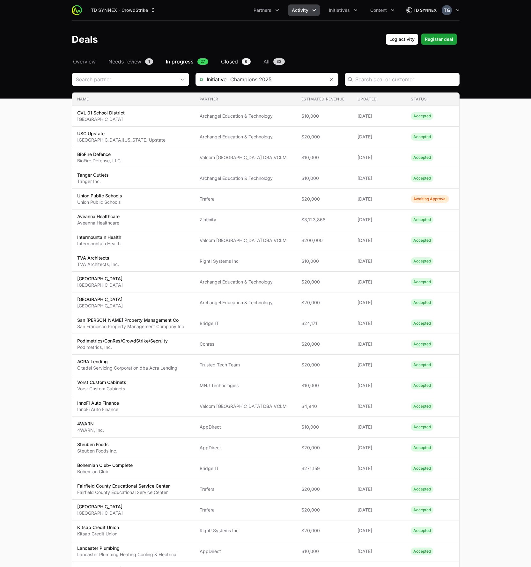
click at [231, 62] on span "Closed" at bounding box center [229, 62] width 17 height 8
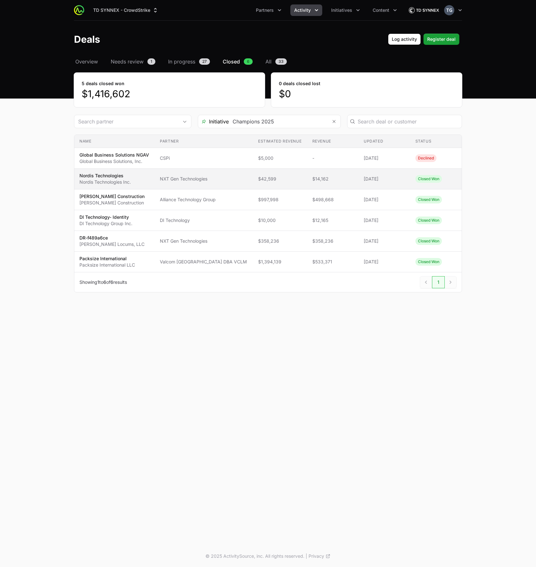
click at [241, 185] on td "Partner NXT Gen Technologies" at bounding box center [204, 179] width 98 height 21
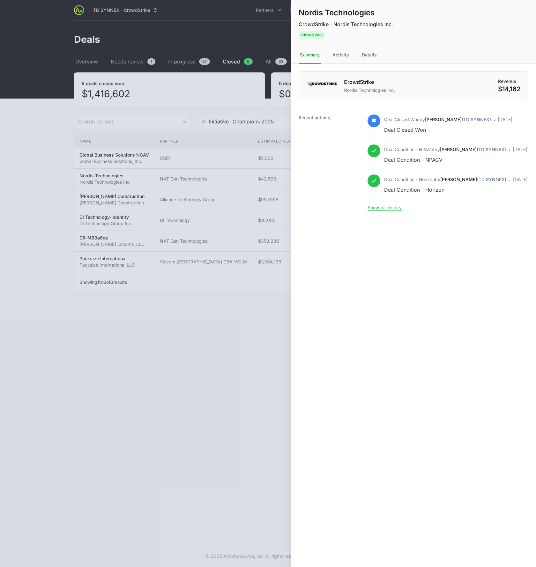
click at [247, 225] on div at bounding box center [268, 283] width 536 height 567
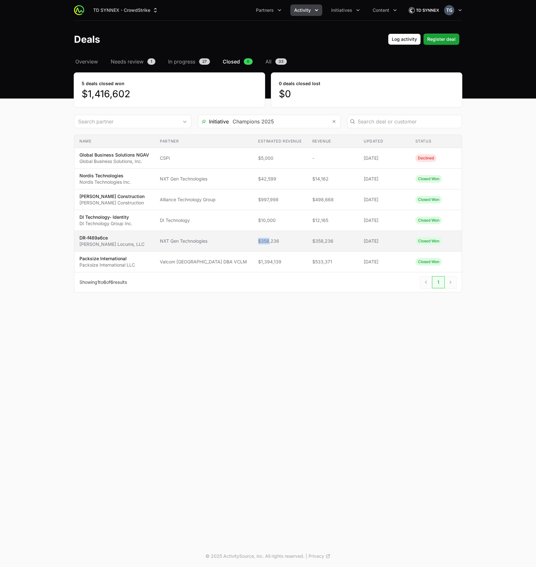
click at [258, 237] on td "Estimated revenue $358,236" at bounding box center [280, 241] width 54 height 21
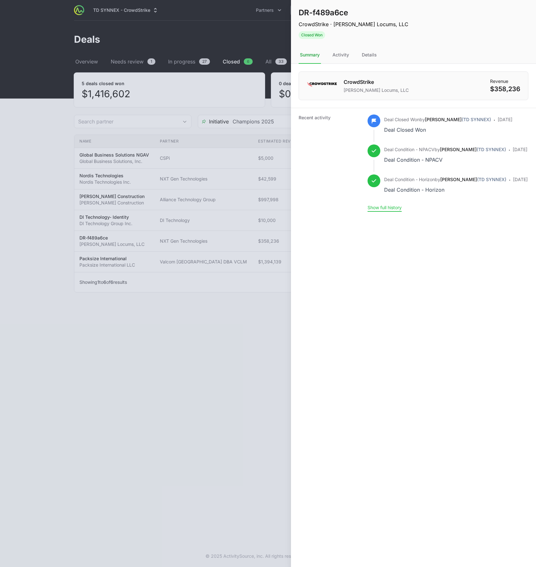
click at [375, 210] on button "Show full history" at bounding box center [384, 208] width 34 height 6
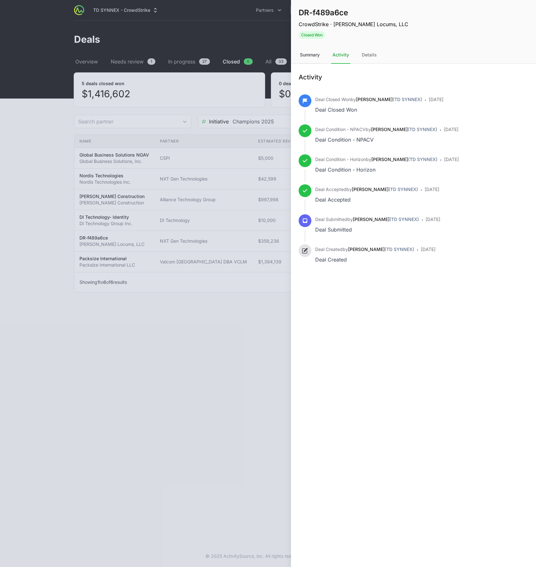
drag, startPoint x: 294, startPoint y: 45, endPoint x: 303, endPoint y: 50, distance: 10.1
click at [295, 46] on div "DR-f489a6ce CrowdStrike · Hayes Locums, LLC Closed Won Actions Select a tab Sum…" at bounding box center [413, 140] width 245 height 281
click at [310, 55] on div "Summary" at bounding box center [309, 55] width 22 height 17
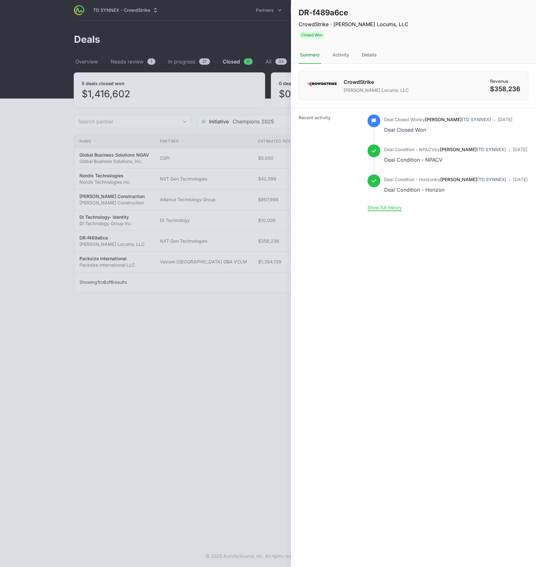
click at [212, 45] on div at bounding box center [268, 283] width 536 height 567
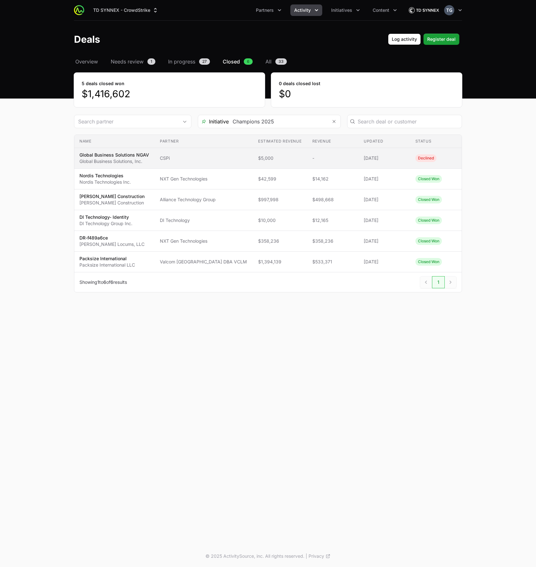
click at [210, 159] on span "CSPi" at bounding box center [204, 158] width 88 height 6
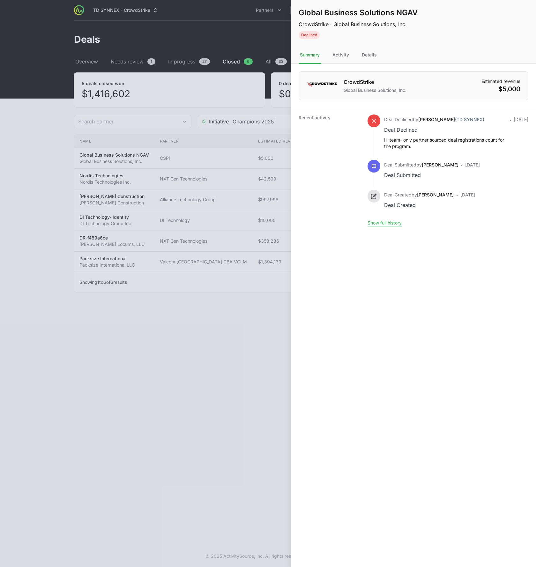
click at [253, 170] on div at bounding box center [268, 283] width 536 height 567
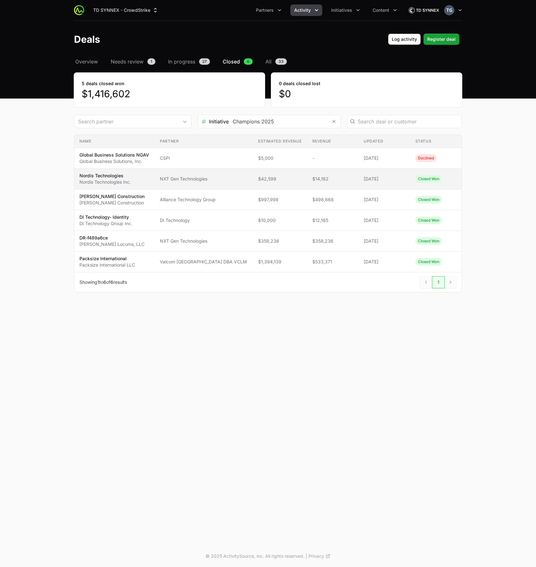
click at [242, 181] on td "Partner NXT Gen Technologies" at bounding box center [204, 179] width 98 height 21
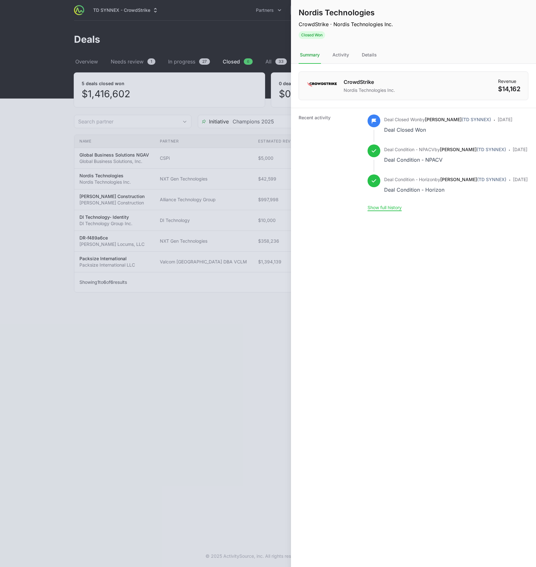
click at [243, 182] on div at bounding box center [268, 283] width 536 height 567
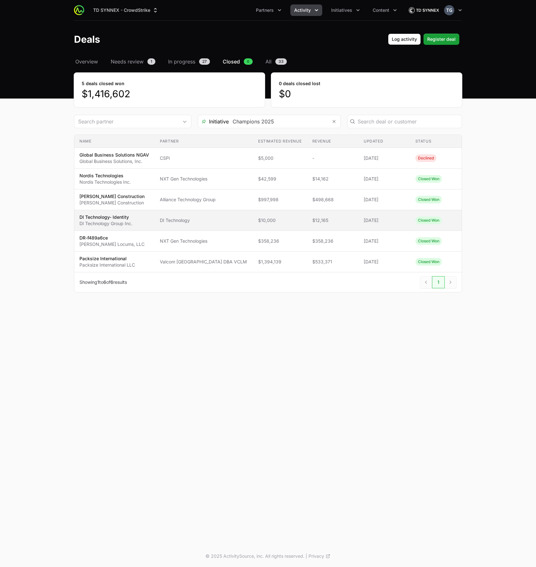
click at [231, 225] on td "Partner DI Technology" at bounding box center [204, 220] width 98 height 21
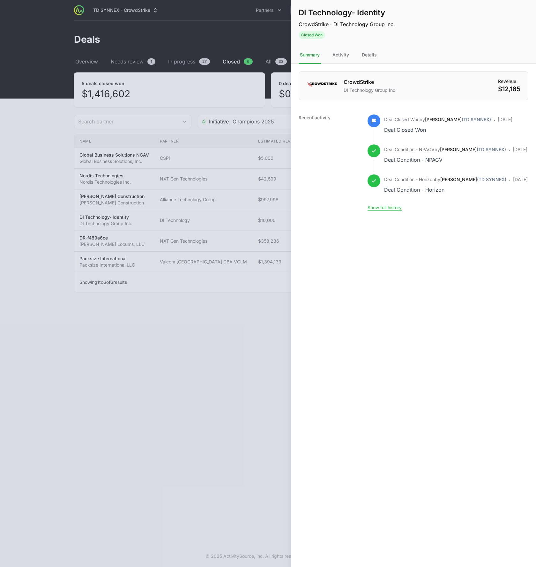
click at [189, 196] on div at bounding box center [268, 283] width 536 height 567
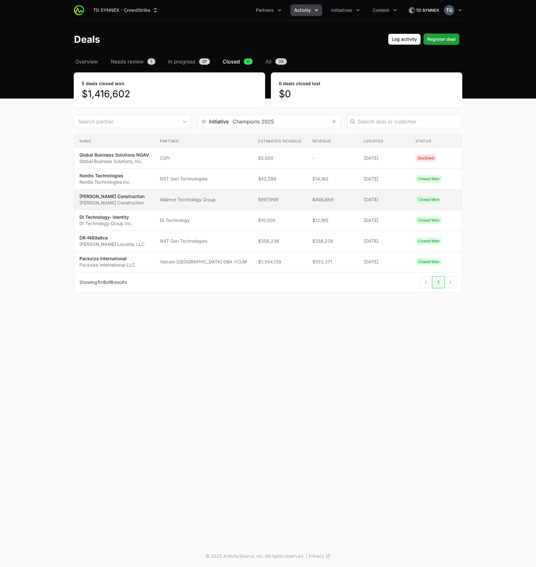
click at [307, 195] on td "Revenue $498,668" at bounding box center [332, 199] width 51 height 21
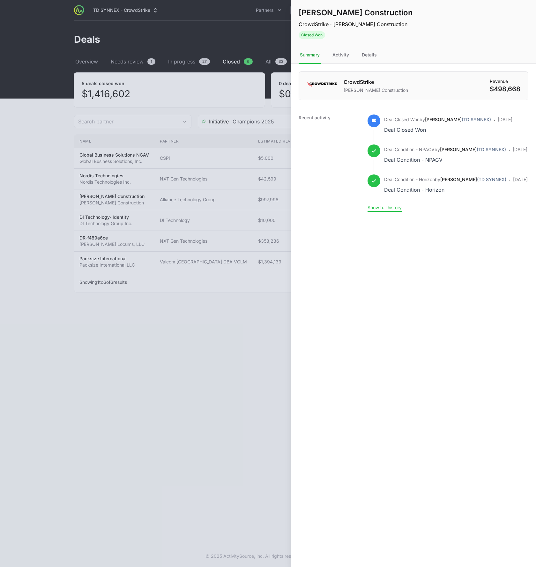
click at [382, 210] on button "Show full history" at bounding box center [384, 208] width 34 height 6
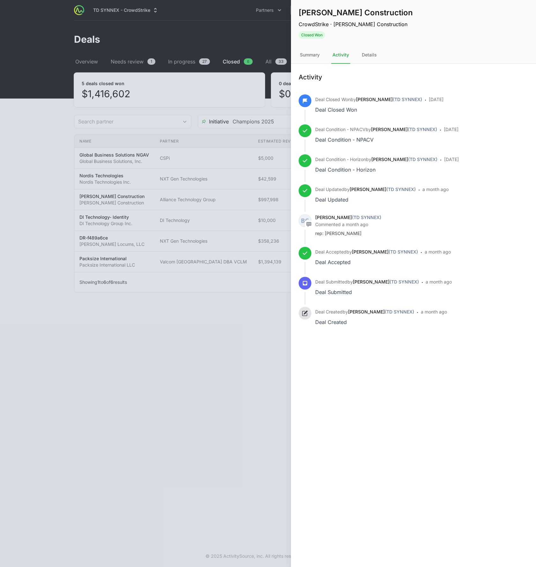
click at [213, 102] on div at bounding box center [268, 283] width 536 height 567
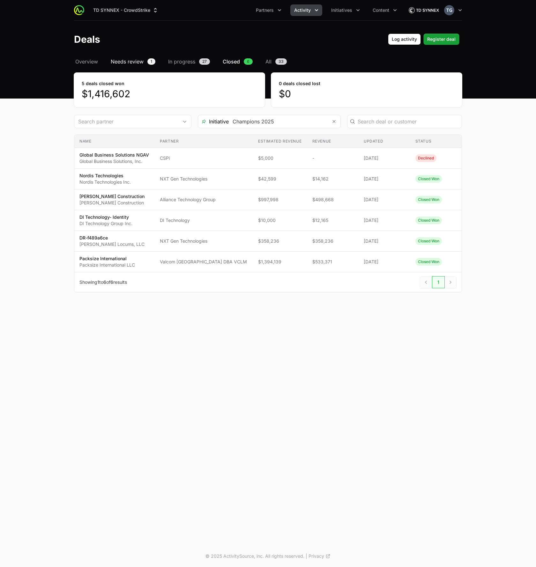
click at [134, 61] on span "Needs review" at bounding box center [127, 62] width 33 height 8
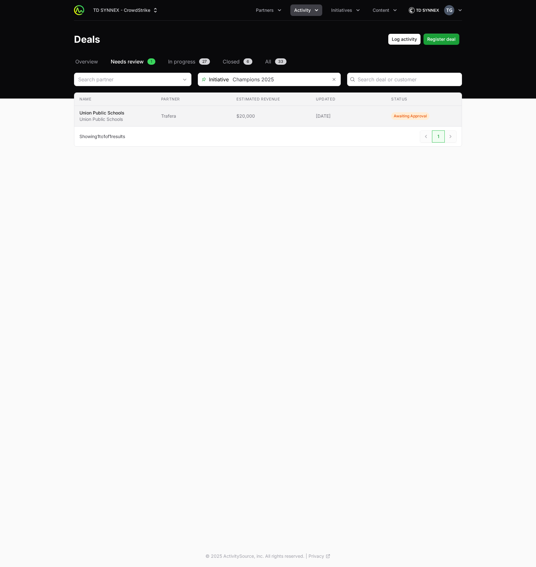
click at [247, 112] on td "Estimated revenue $20,000" at bounding box center [270, 116] width 79 height 21
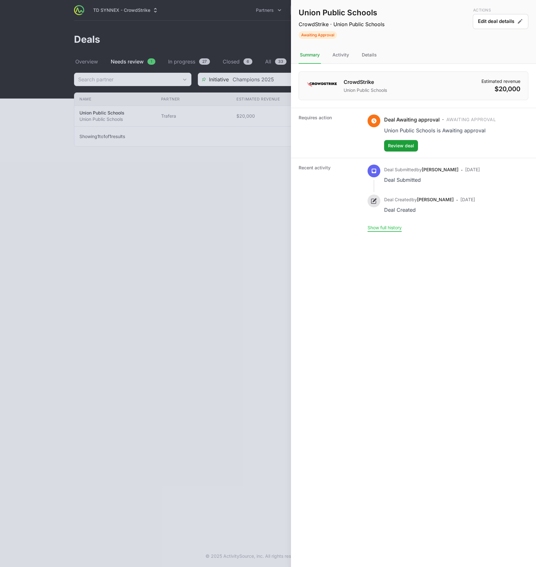
drag, startPoint x: 392, startPoint y: 223, endPoint x: 393, endPoint y: 226, distance: 3.3
click at [392, 224] on div "Deal Created by Scott Meyer Deal Created · 7 days ago" at bounding box center [423, 210] width 112 height 30
click at [393, 226] on button "Show full history" at bounding box center [384, 228] width 34 height 6
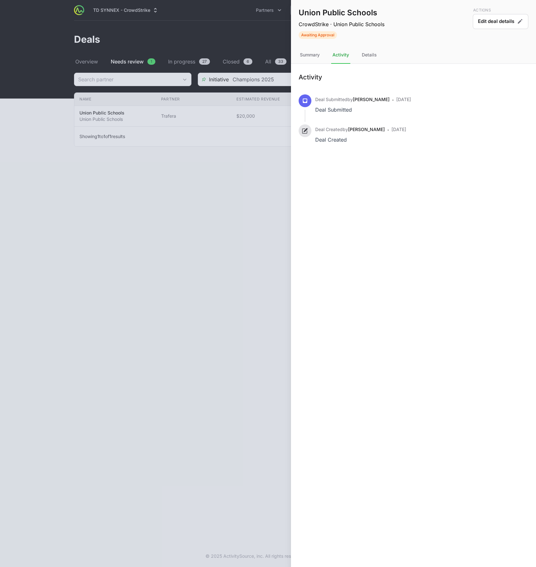
click at [188, 152] on div at bounding box center [268, 283] width 536 height 567
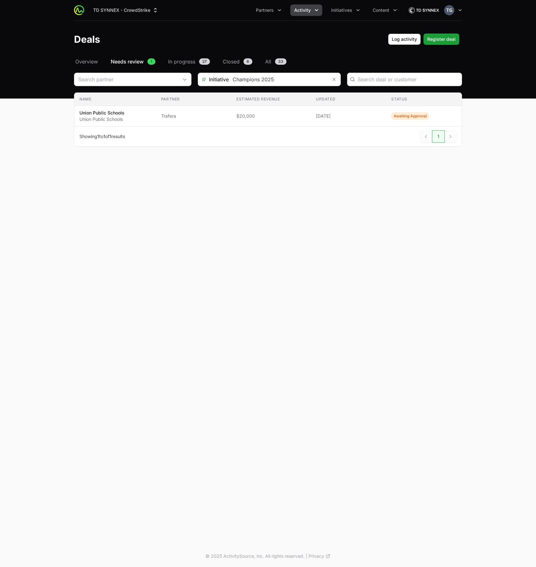
click at [312, 9] on button "Activity" at bounding box center [306, 9] width 32 height 11
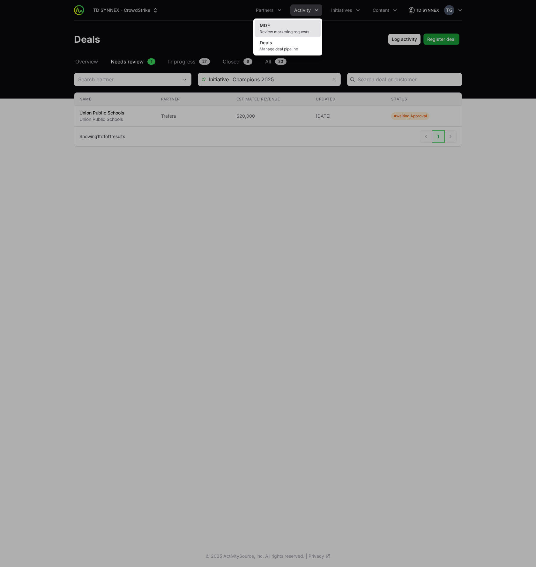
click at [298, 22] on link "MDF Review marketing requests" at bounding box center [287, 28] width 66 height 17
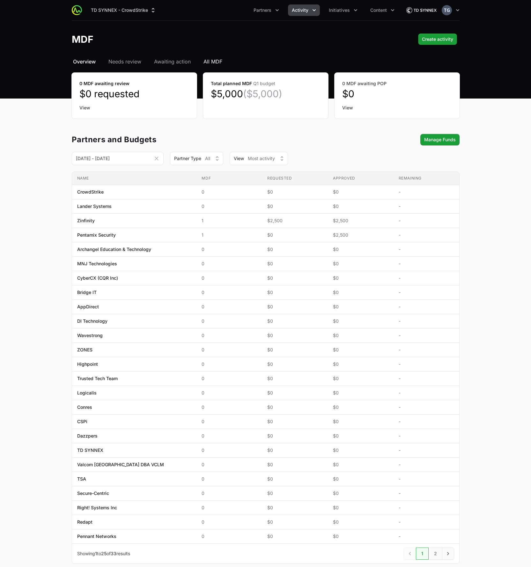
click at [210, 60] on span "All MDF" at bounding box center [212, 62] width 19 height 8
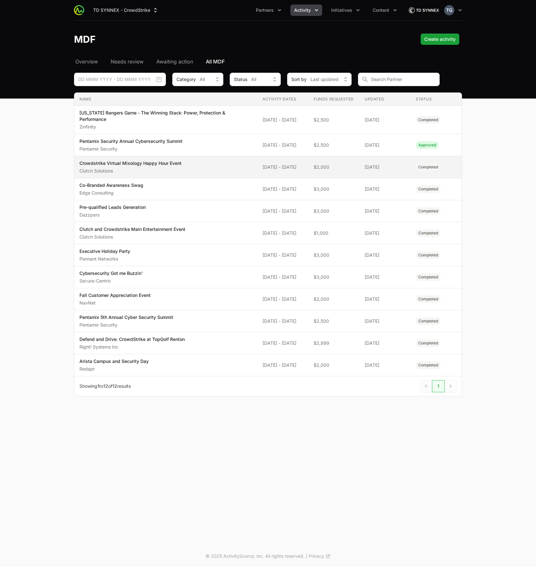
click at [207, 170] on span "Crowdstrike Virtual Mixology Happy Hour Event Clutch Solutions" at bounding box center [165, 167] width 173 height 14
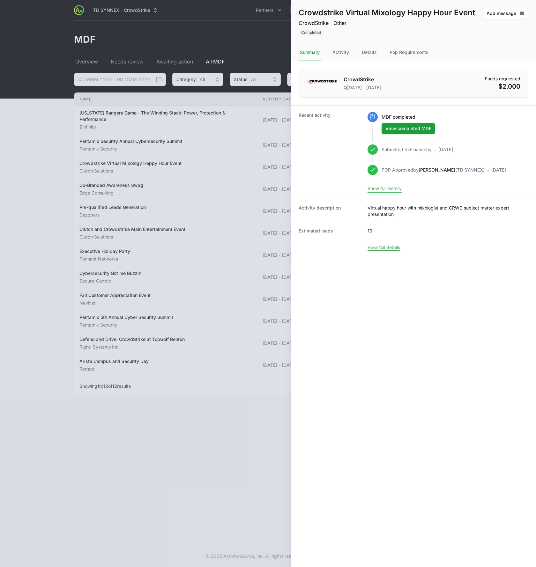
click at [374, 187] on button "Show full history" at bounding box center [384, 189] width 34 height 6
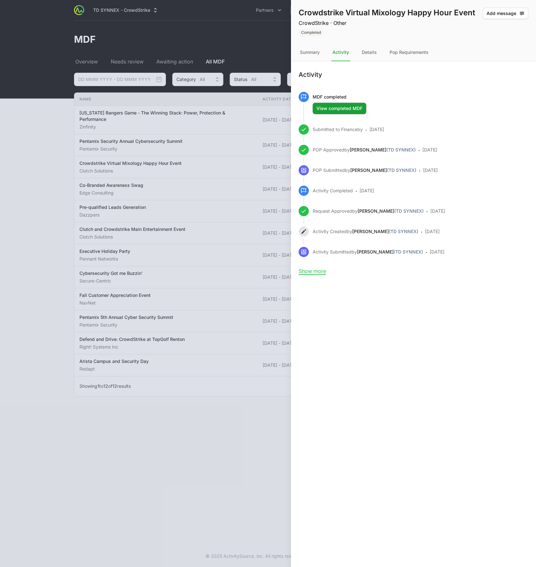
click at [228, 142] on div at bounding box center [268, 283] width 536 height 567
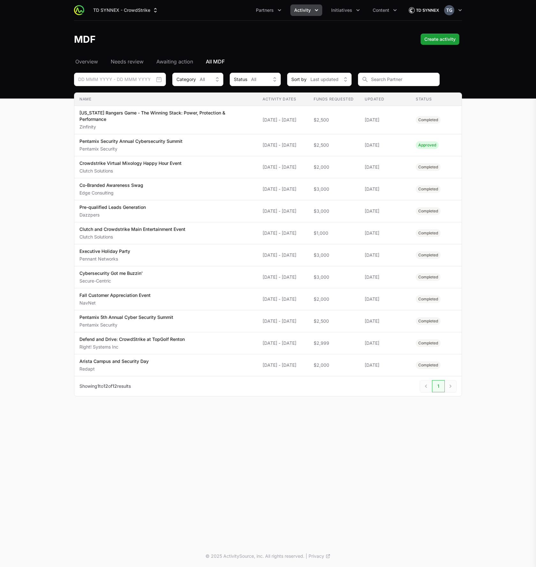
click at [137, 11] on div at bounding box center [268, 283] width 536 height 567
click at [138, 10] on button "TD SYNNEX - CrowdStrike" at bounding box center [125, 9] width 73 height 11
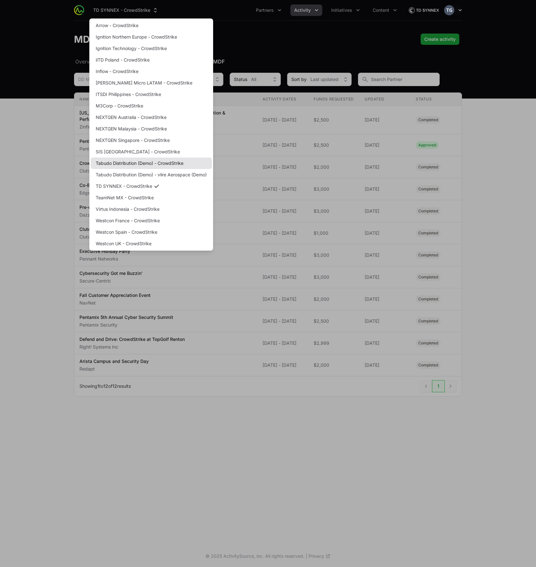
click at [143, 162] on link "Tabudo Distribution (Demo) - CrowdStrike" at bounding box center [151, 163] width 121 height 11
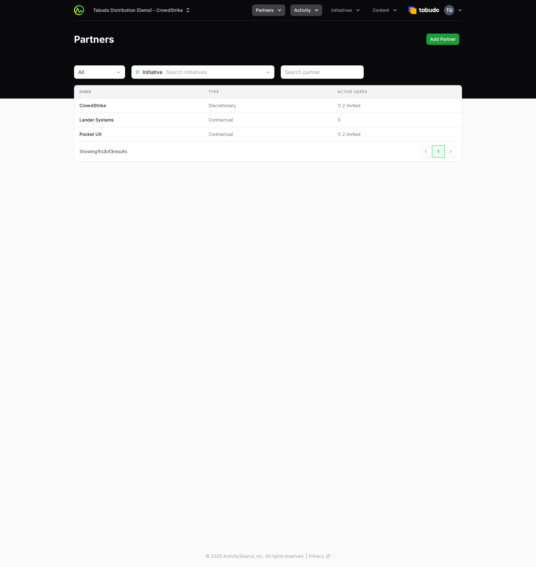
click at [308, 9] on span "Activity" at bounding box center [302, 10] width 17 height 6
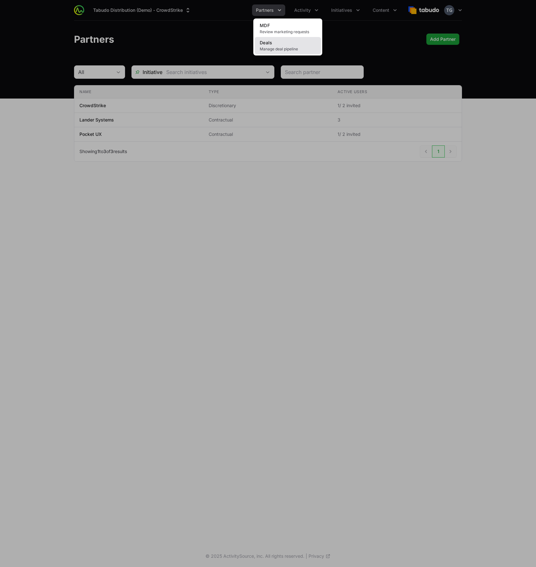
click at [277, 46] on link "Deals Manage deal pipeline" at bounding box center [287, 45] width 66 height 17
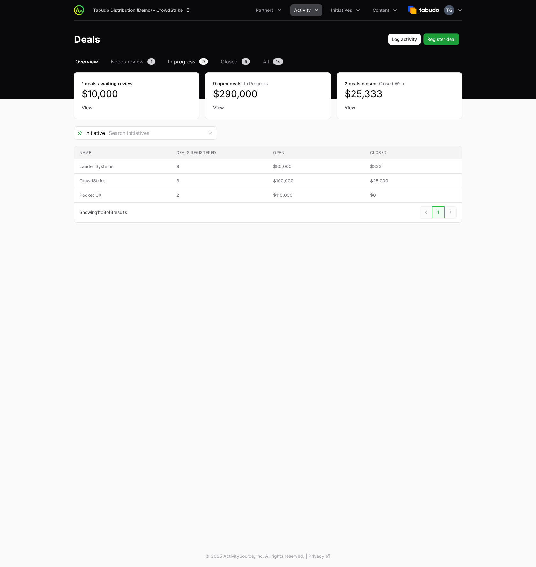
click at [199, 60] on link "In progress 9" at bounding box center [188, 62] width 42 height 8
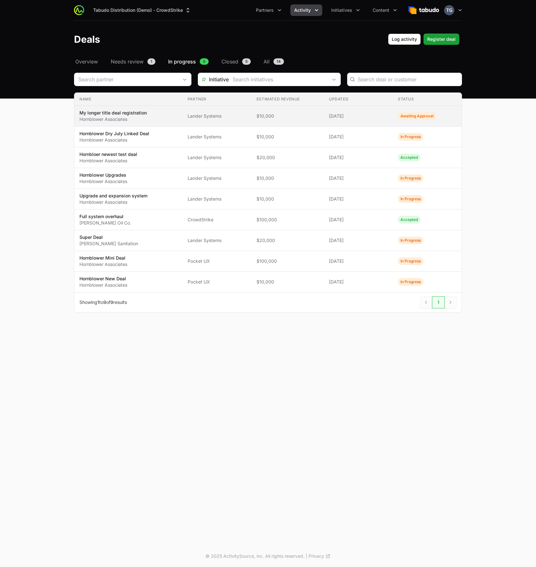
click at [174, 114] on span "My longer title deal registration Hornblower Associates" at bounding box center [128, 116] width 98 height 13
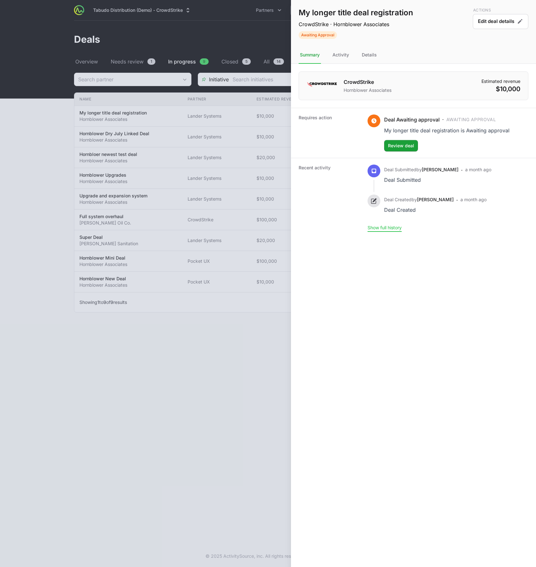
click at [393, 229] on button "Show full history" at bounding box center [384, 228] width 34 height 6
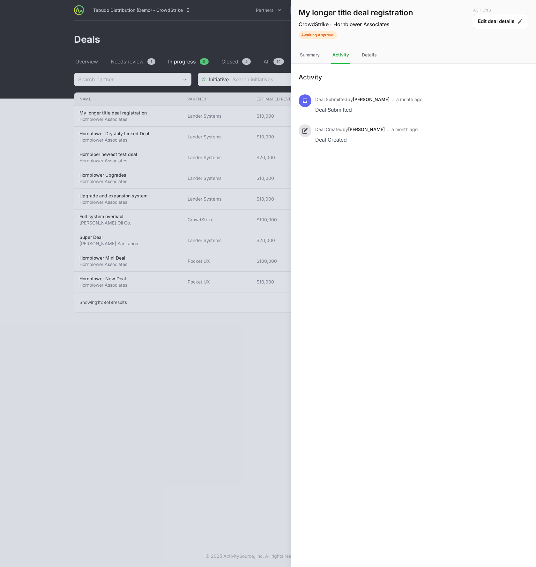
drag, startPoint x: 349, startPoint y: 61, endPoint x: 346, endPoint y: 58, distance: 3.6
click at [347, 59] on div "Activity" at bounding box center [340, 55] width 19 height 17
drag, startPoint x: 345, startPoint y: 57, endPoint x: 329, endPoint y: 55, distance: 15.4
click at [344, 57] on div "Activity" at bounding box center [340, 55] width 19 height 17
click at [316, 53] on div "Summary" at bounding box center [309, 55] width 22 height 17
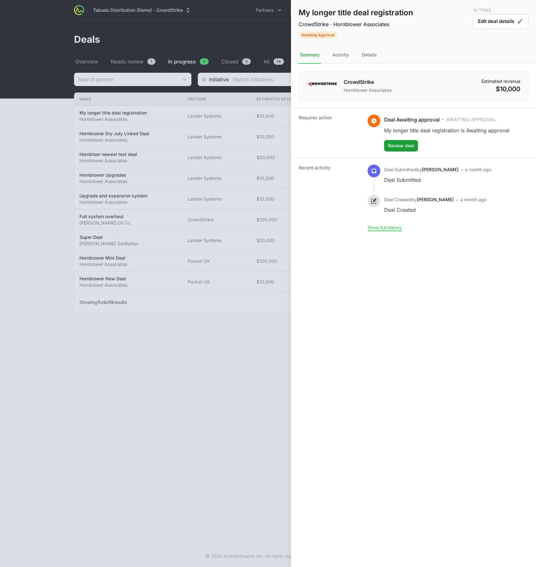
click at [174, 45] on div at bounding box center [268, 283] width 536 height 567
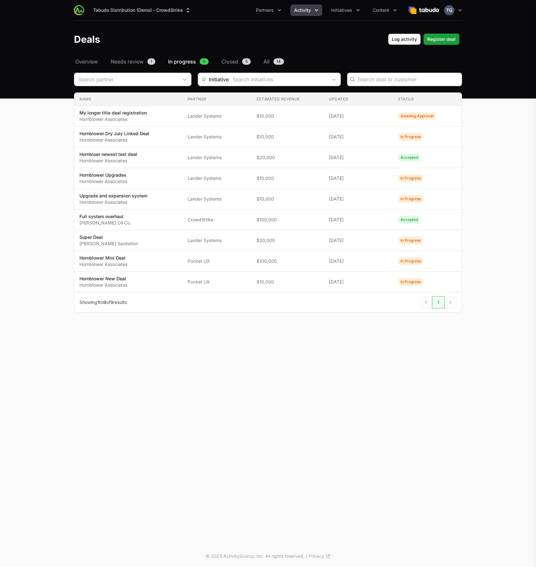
click at [296, 10] on div "My longer title deal registration CrowdStrike · Hornblower Associates Awaiting …" at bounding box center [413, 283] width 245 height 567
click at [301, 13] on span "Activity" at bounding box center [302, 10] width 17 height 6
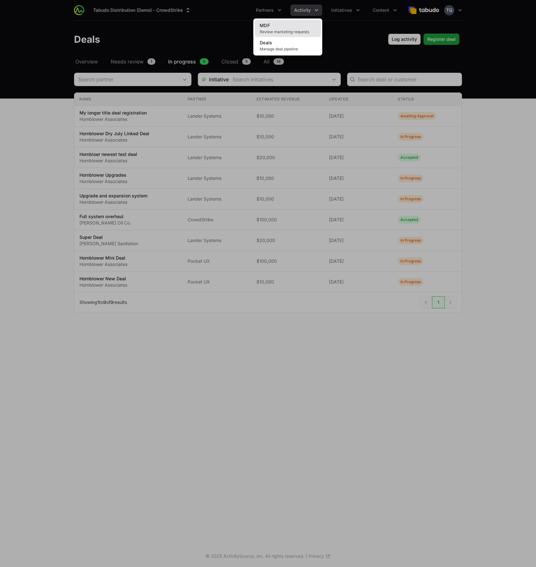
click at [269, 32] on span "Review marketing requests" at bounding box center [288, 31] width 56 height 5
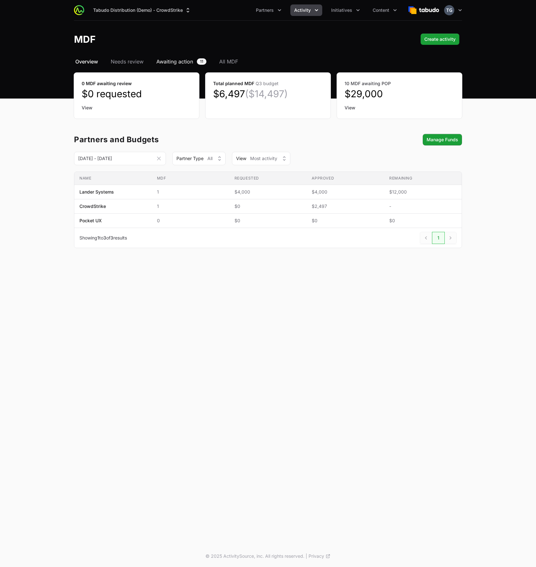
click at [188, 62] on span "Awaiting action" at bounding box center [174, 62] width 37 height 8
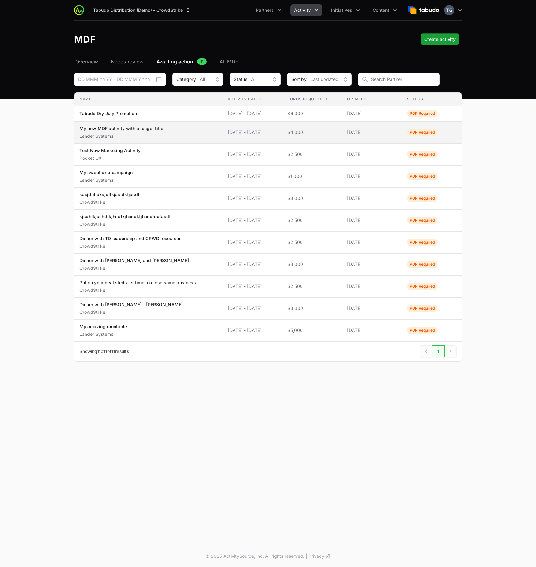
click at [176, 134] on span "My new MDF activity with a longer title Lander Systems" at bounding box center [148, 132] width 138 height 14
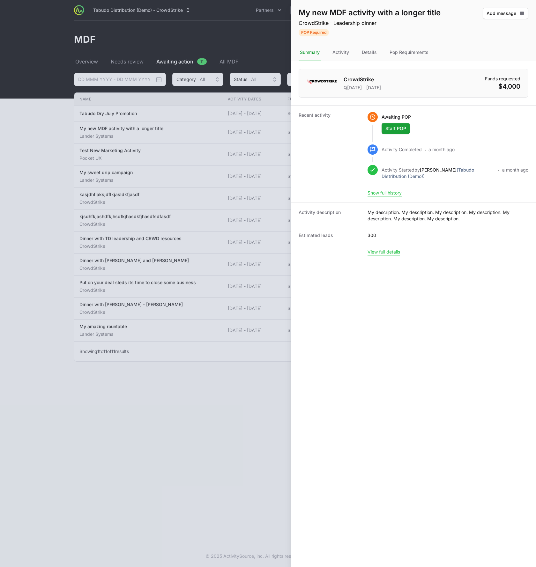
click at [62, 202] on div at bounding box center [268, 283] width 536 height 567
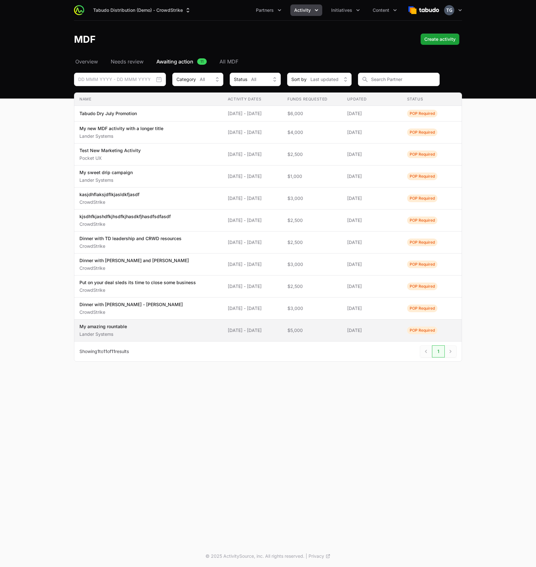
click at [169, 334] on span "My amazing rountable Lander Systems" at bounding box center [148, 330] width 138 height 14
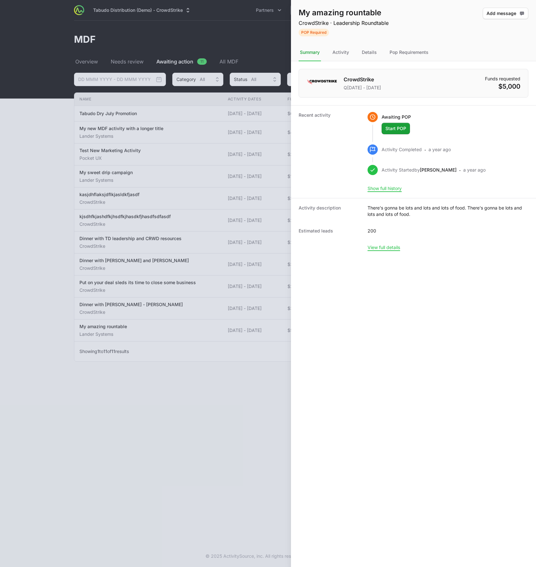
drag, startPoint x: 255, startPoint y: 567, endPoint x: 352, endPoint y: 567, distance: 96.9
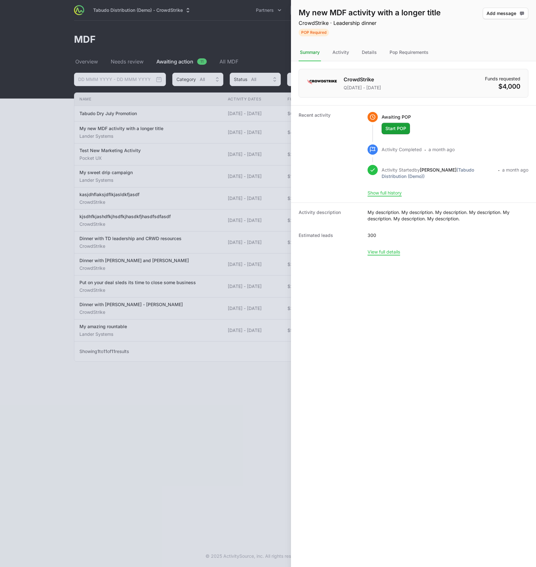
click at [269, 139] on div at bounding box center [268, 283] width 536 height 567
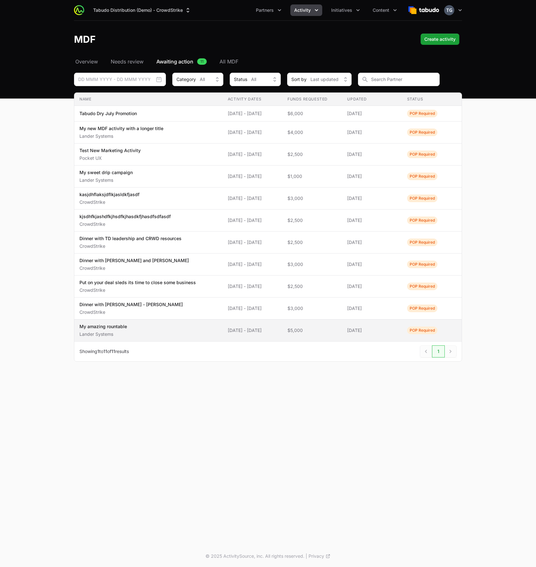
click at [251, 332] on span "07 Oct 2024 - 14 Oct 2024" at bounding box center [252, 330] width 49 height 6
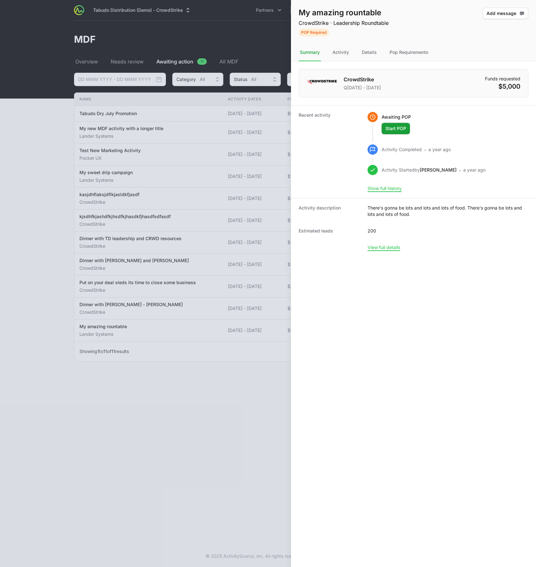
click at [412, 171] on p "Activity Started by Timothy Greig" at bounding box center [418, 171] width 75 height 8
click at [397, 187] on button "Show full history" at bounding box center [384, 189] width 34 height 6
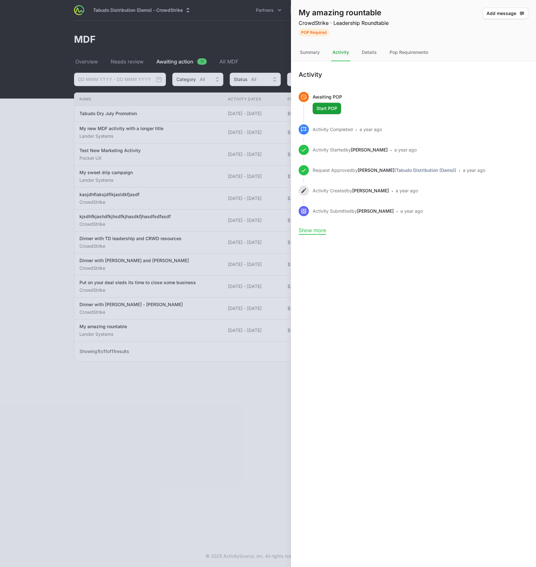
click at [314, 229] on button "Show more" at bounding box center [311, 230] width 27 height 6
click at [318, 56] on div "Summary" at bounding box center [309, 52] width 22 height 17
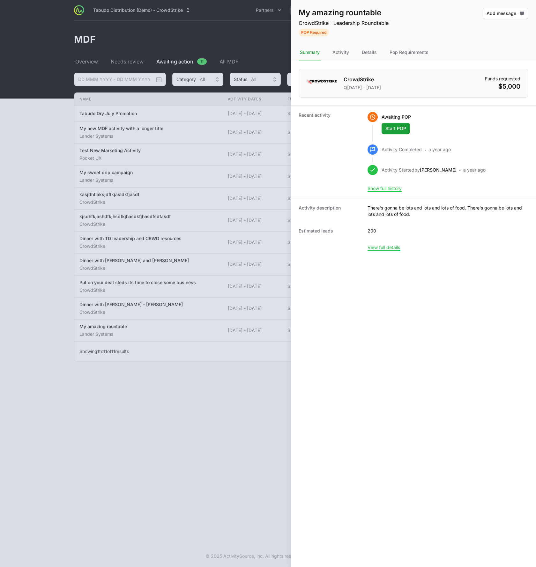
click at [409, 167] on p "Activity Started by Timothy Greig" at bounding box center [418, 171] width 75 height 8
drag, startPoint x: 384, startPoint y: 171, endPoint x: 361, endPoint y: 169, distance: 23.1
click at [378, 171] on div "Activity Started by Timothy Greig · a year ago" at bounding box center [426, 170] width 118 height 10
click at [362, 168] on div "Recent activity Awaiting POP Start POP Activity Completed · a year ago Activity…" at bounding box center [413, 151] width 245 height 93
click at [398, 158] on div "Activity Completed · a year ago" at bounding box center [426, 154] width 118 height 20
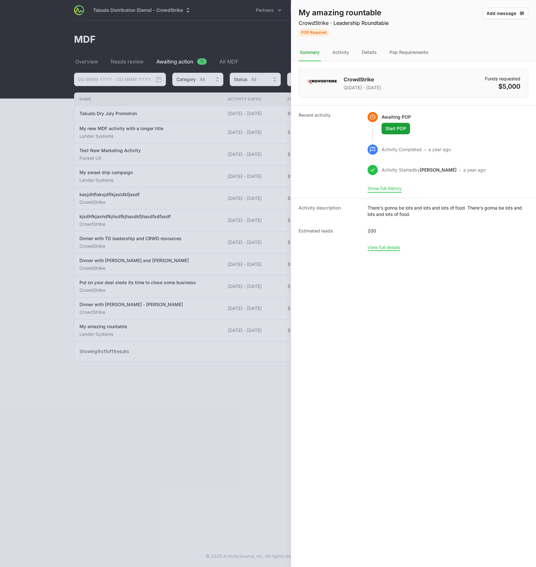
click at [387, 190] on button "Show full history" at bounding box center [384, 189] width 34 height 6
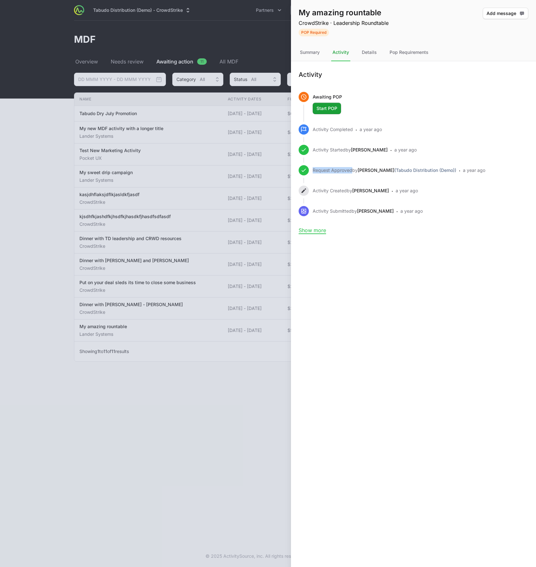
drag, startPoint x: 313, startPoint y: 169, endPoint x: 350, endPoint y: 169, distance: 37.6
click at [350, 169] on p "Request Approved by Timothy Greig (Tabudo Distribution (Demo))" at bounding box center [385, 171] width 144 height 8
copy p "Request Approved"
